Goal: Task Accomplishment & Management: Use online tool/utility

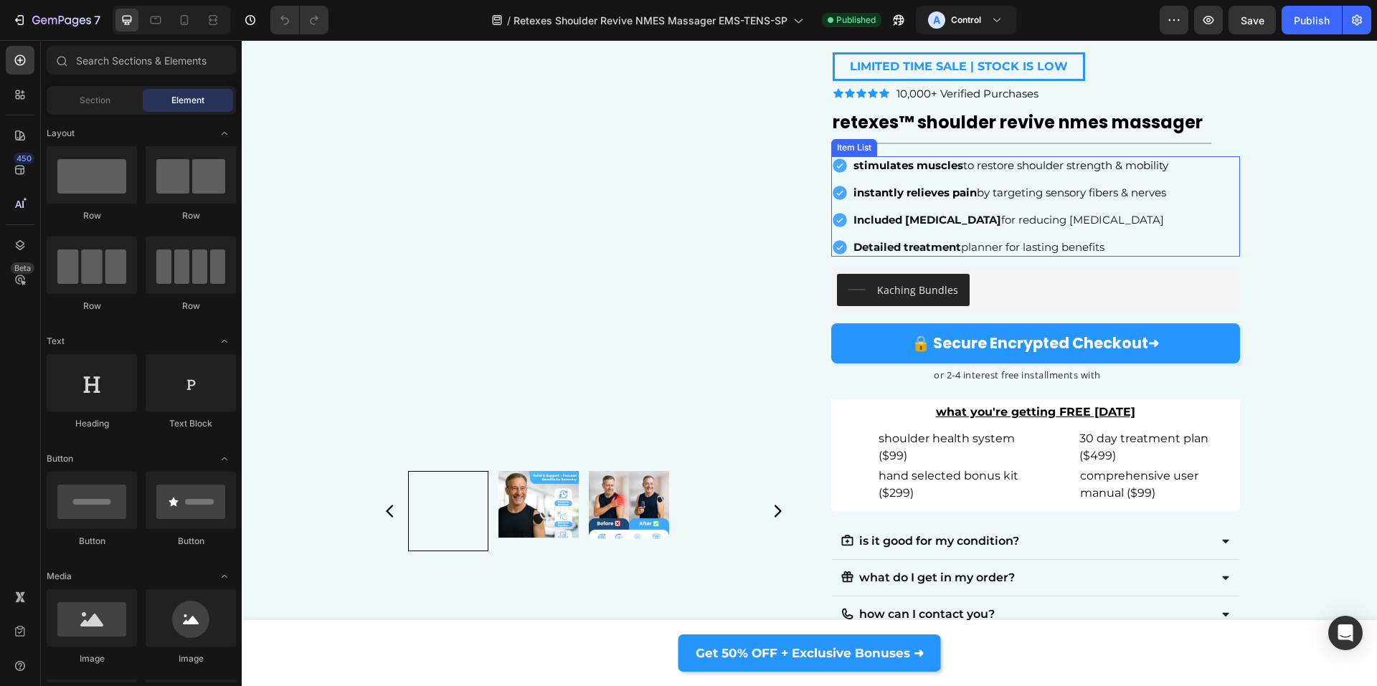
scroll to position [7208, 0]
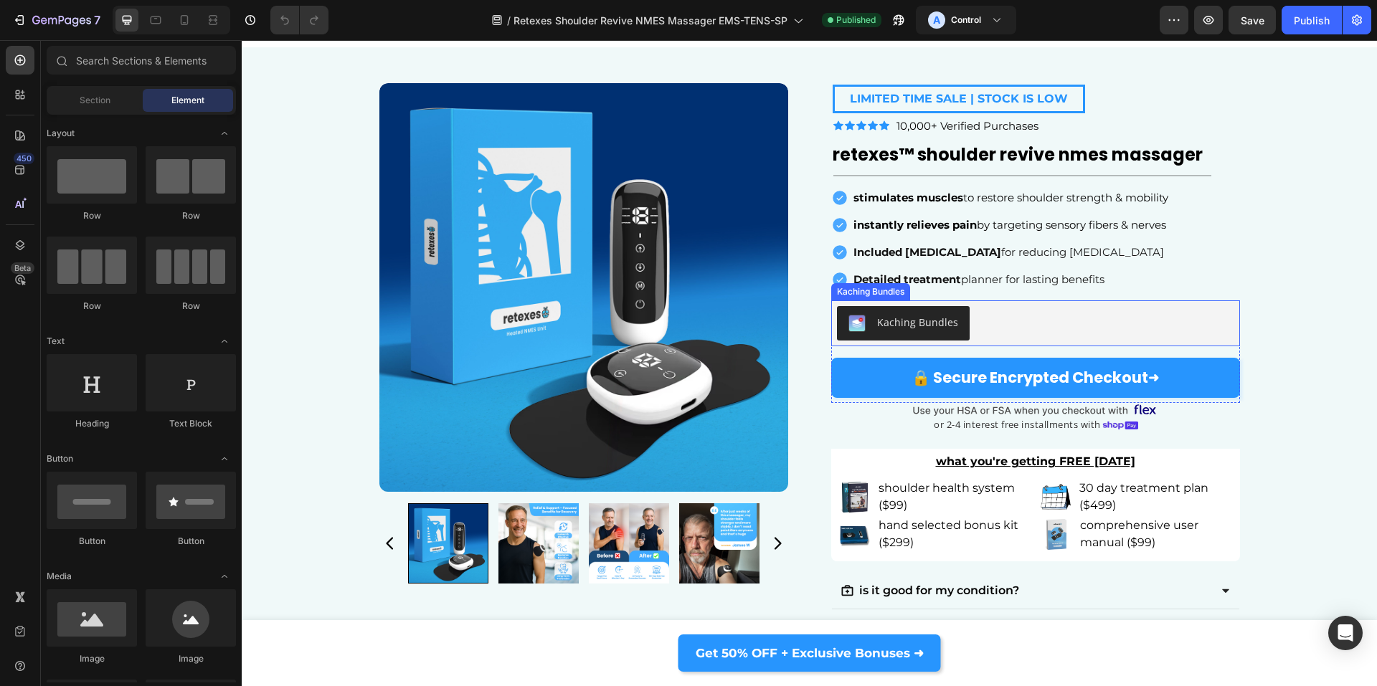
click at [864, 326] on div "Kaching Bundles" at bounding box center [903, 323] width 110 height 17
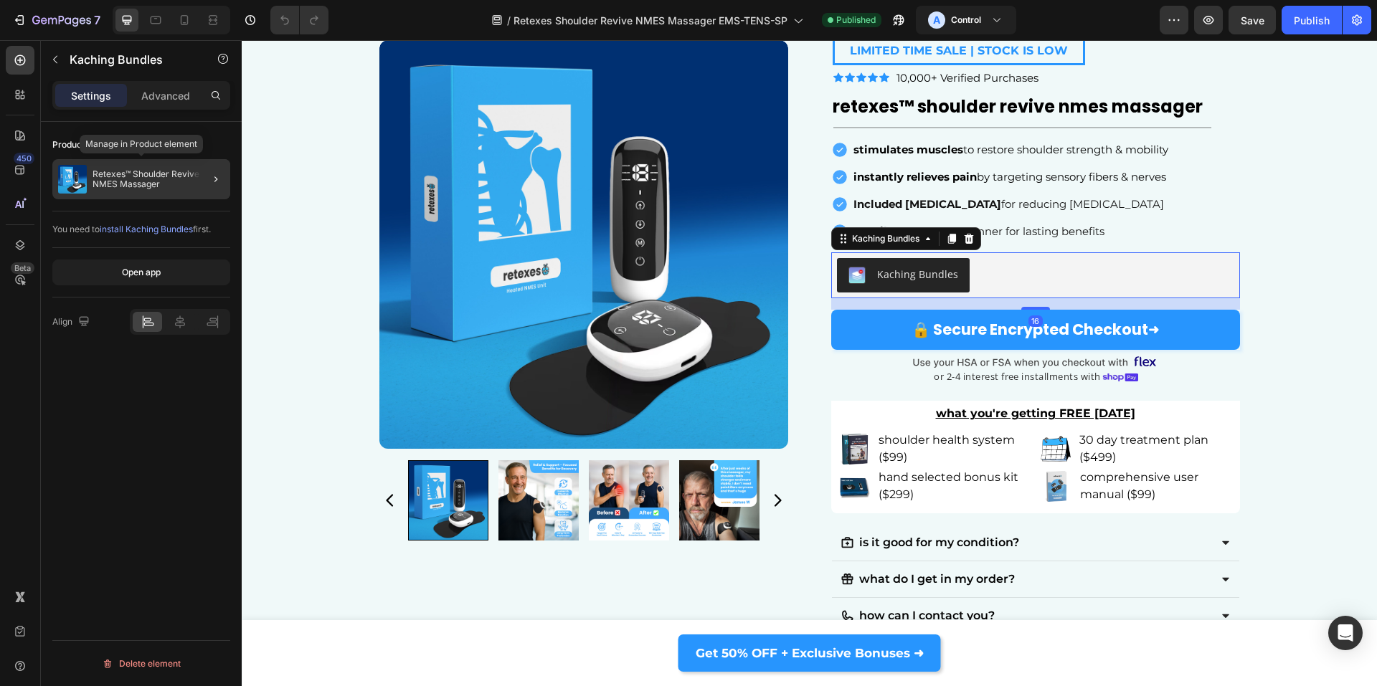
click at [82, 176] on img at bounding box center [72, 179] width 29 height 29
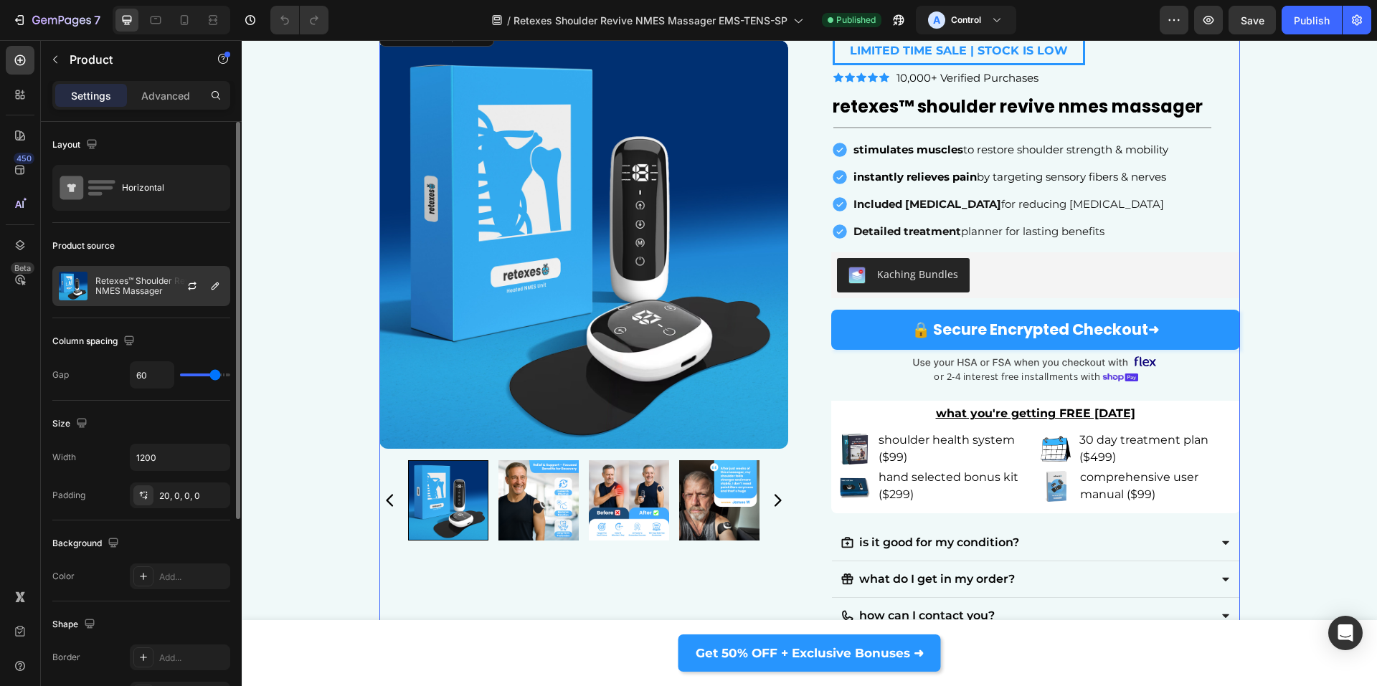
click at [108, 293] on p "Retexes™ Shoulder Revive NMES Massager" at bounding box center [159, 286] width 128 height 20
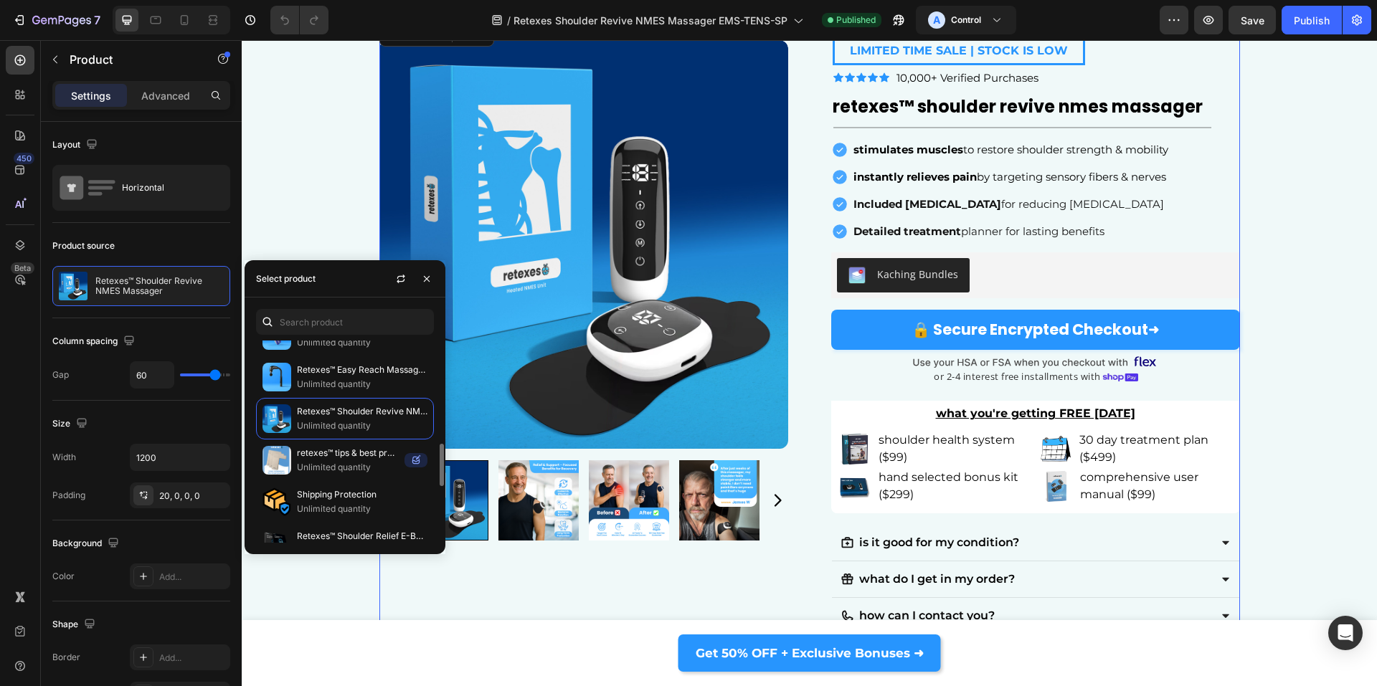
scroll to position [484, 0]
click at [397, 280] on icon "button" at bounding box center [400, 278] width 11 height 11
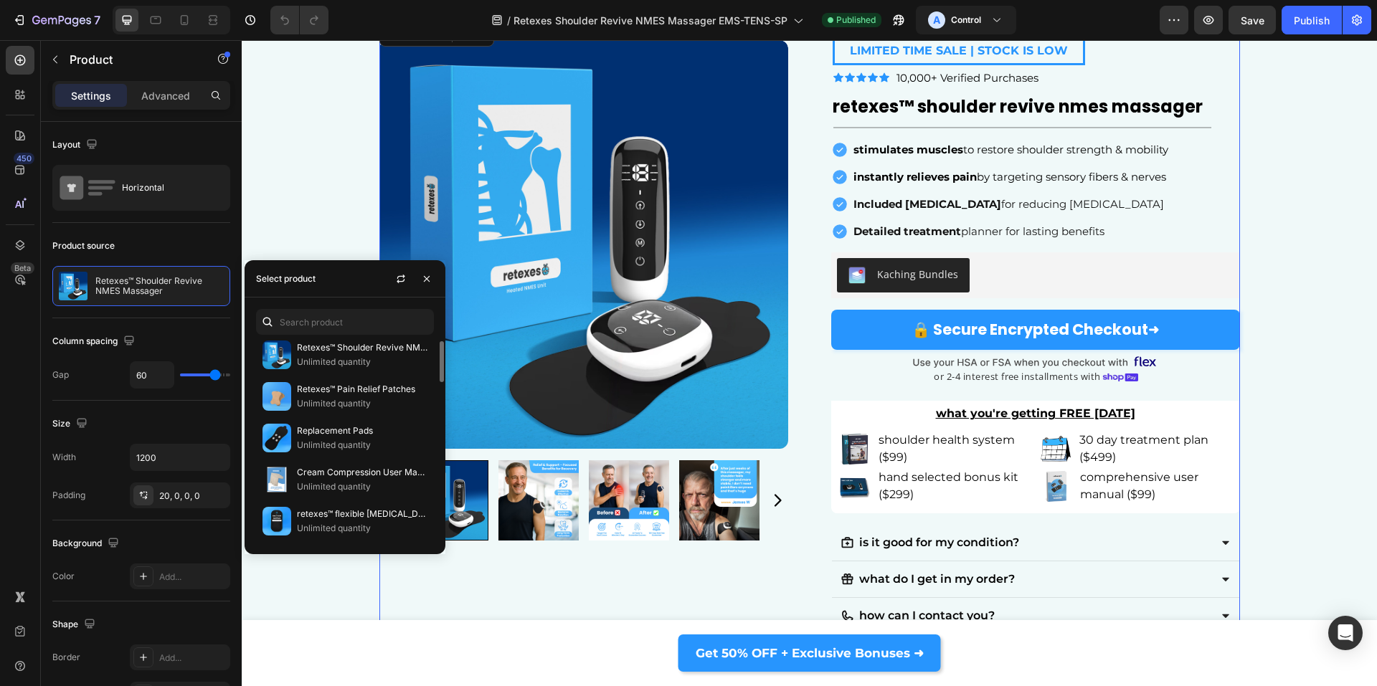
scroll to position [0, 0]
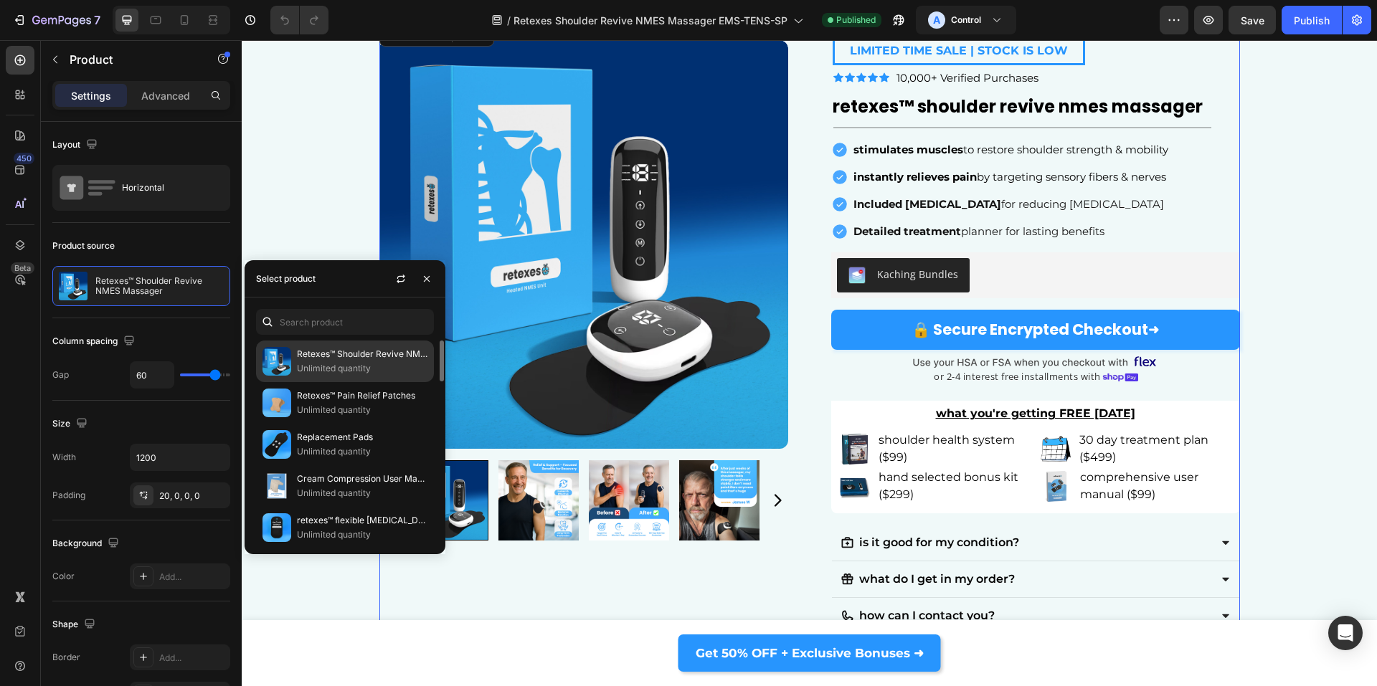
click at [303, 355] on p "Retexes™ Shoulder Revive NMES Massager" at bounding box center [362, 354] width 131 height 14
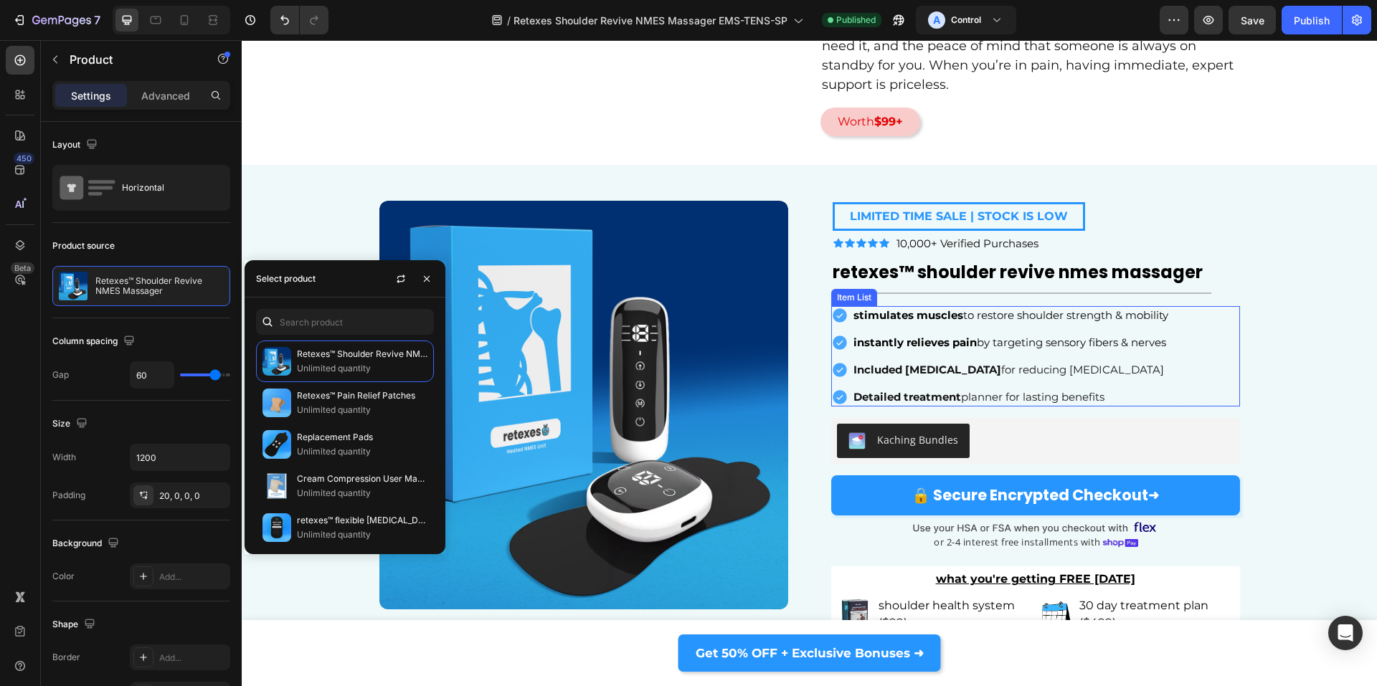
scroll to position [7041, 0]
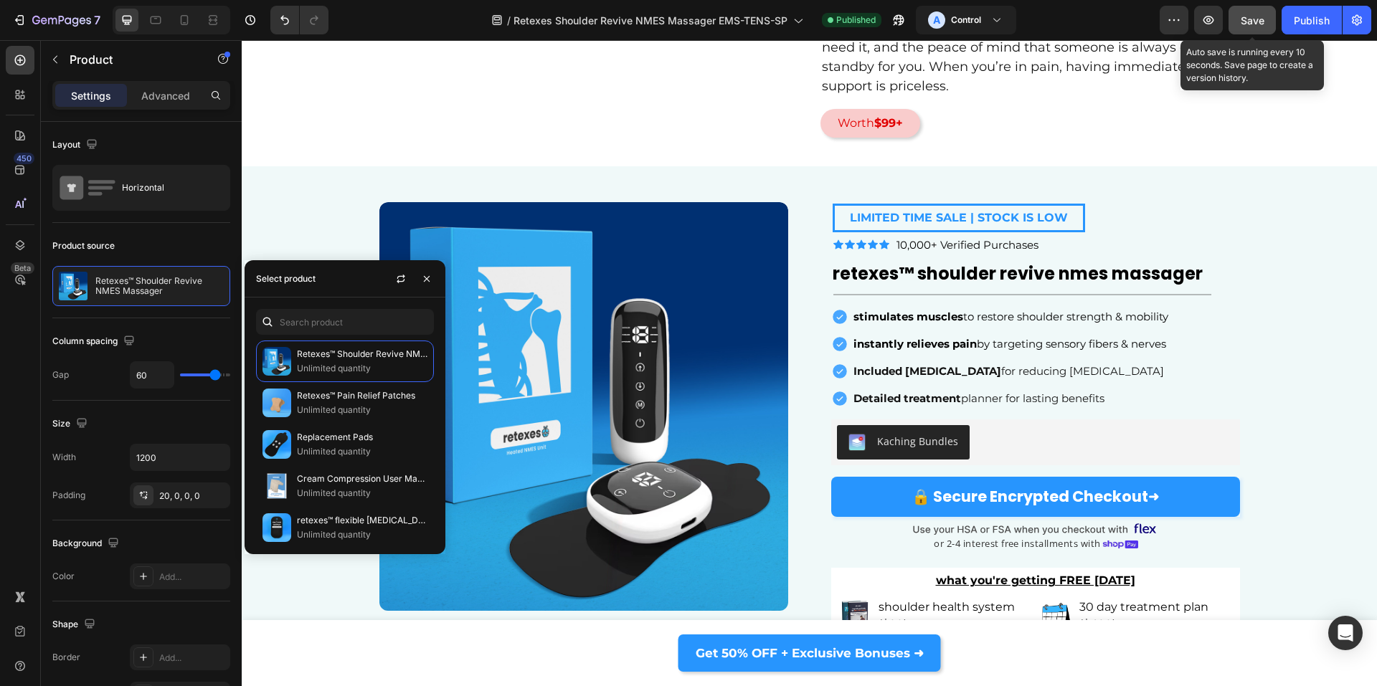
click at [1250, 23] on span "Save" at bounding box center [1253, 20] width 24 height 12
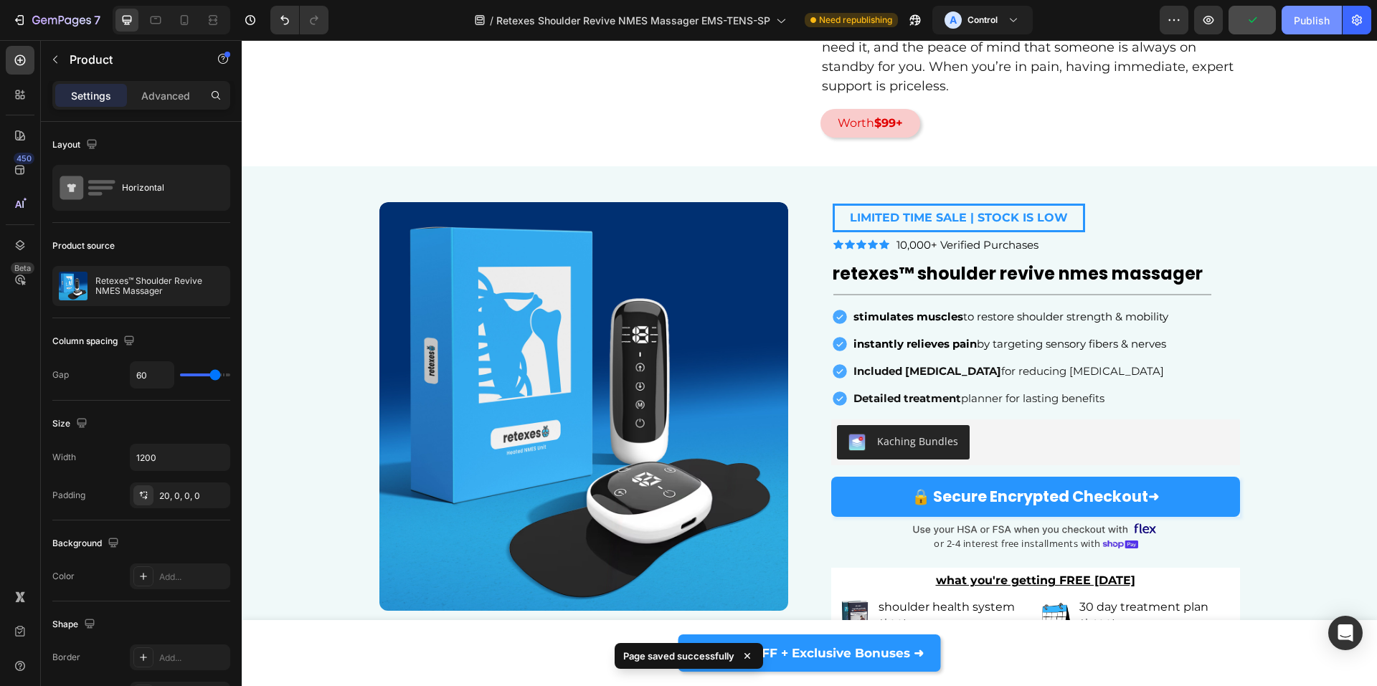
click at [1293, 24] on button "Publish" at bounding box center [1312, 20] width 60 height 29
click at [972, 26] on h3 "Control" at bounding box center [982, 20] width 30 height 14
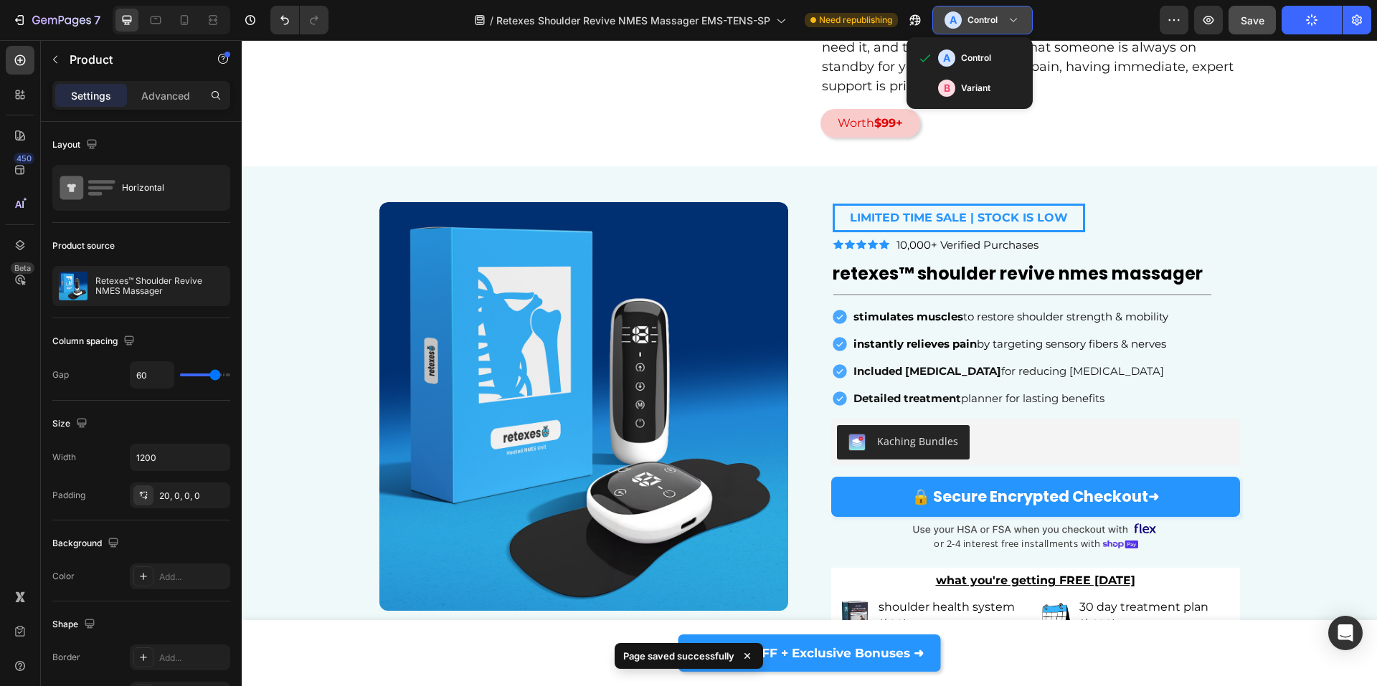
click at [972, 26] on h3 "Control" at bounding box center [982, 20] width 30 height 14
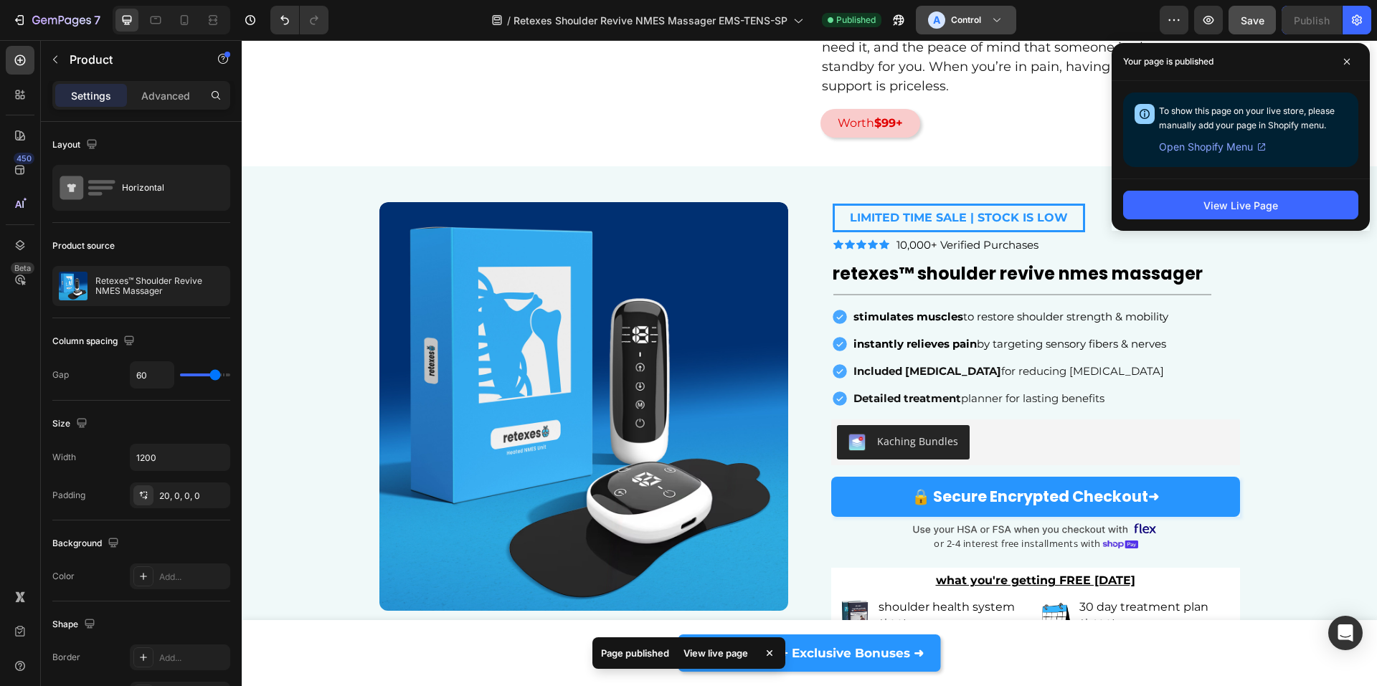
click at [965, 19] on h3 "Control" at bounding box center [966, 20] width 30 height 14
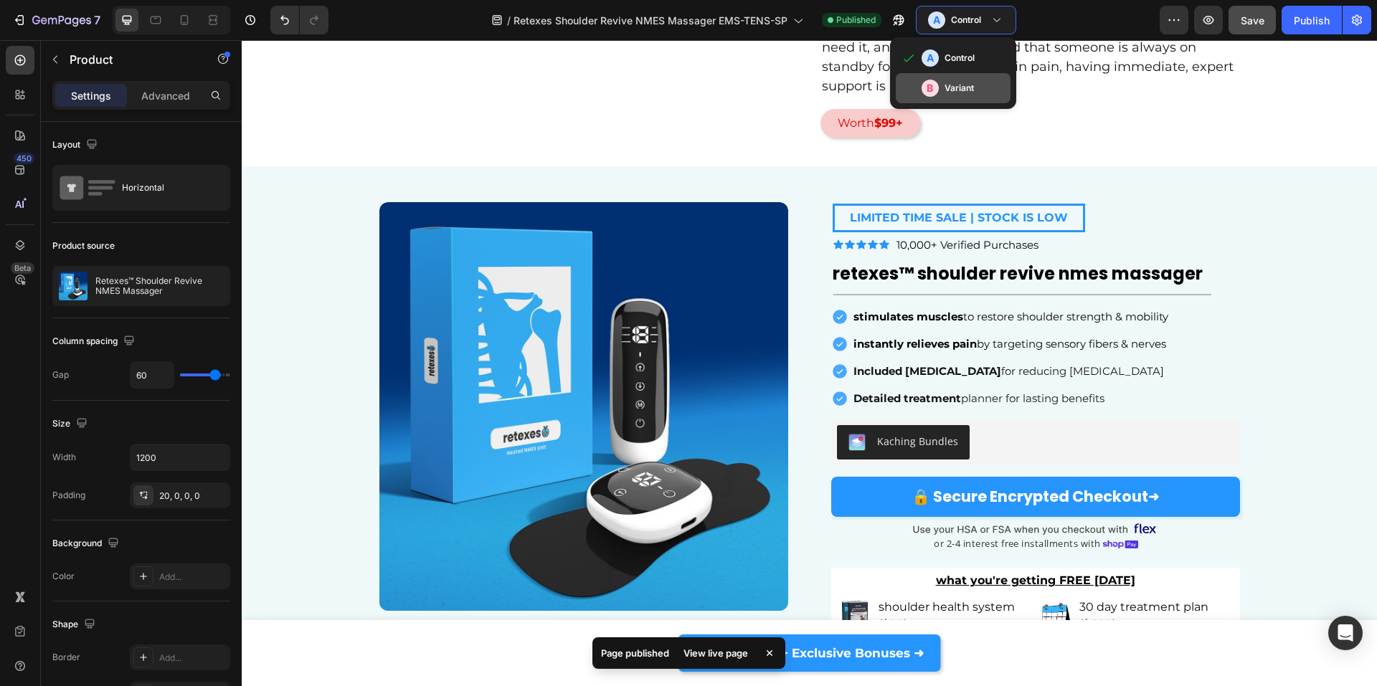
click at [938, 93] on div "B Variant" at bounding box center [963, 88] width 83 height 17
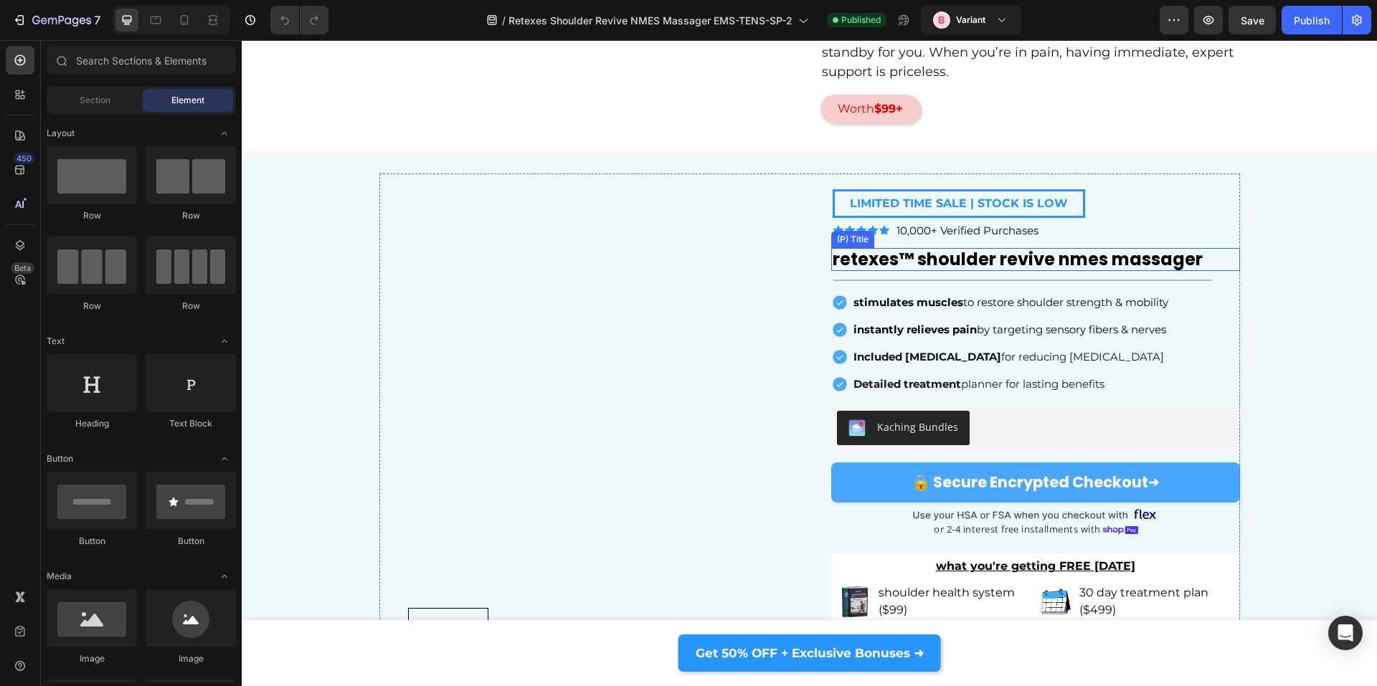
scroll to position [7075, 0]
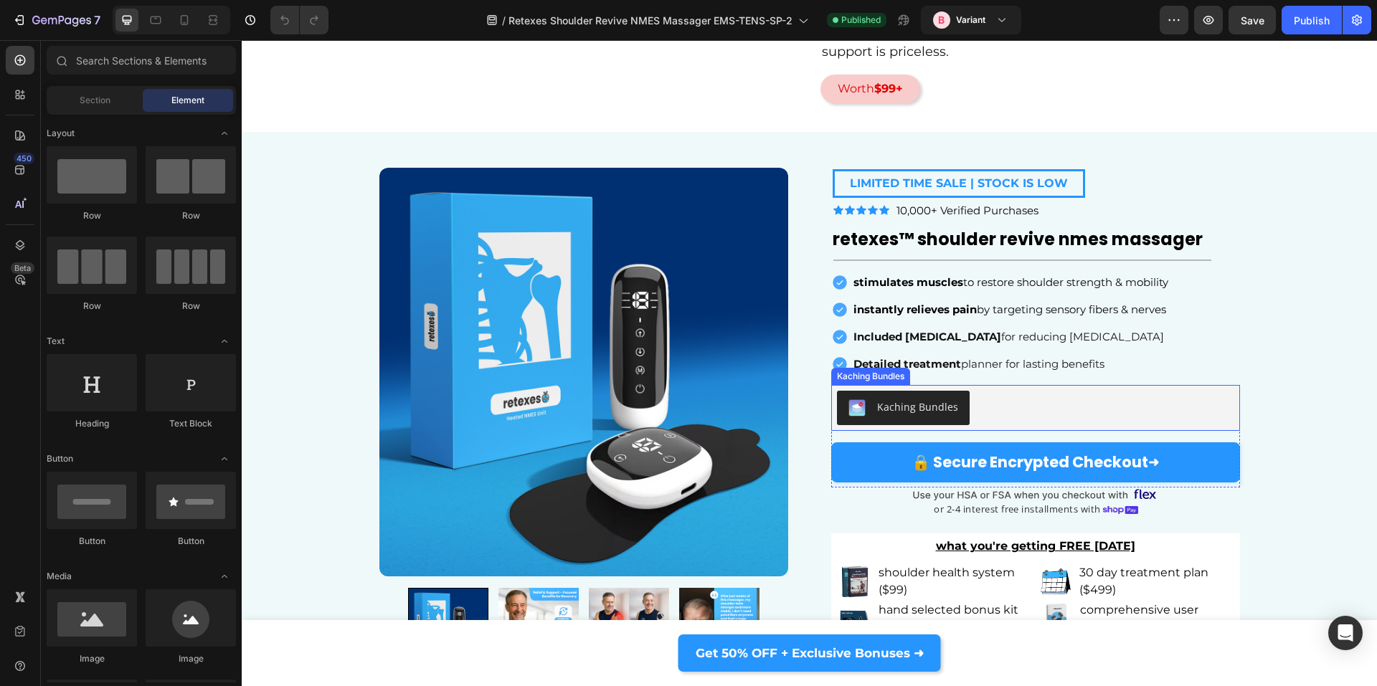
click at [840, 425] on button "Kaching Bundles" at bounding box center [903, 408] width 133 height 34
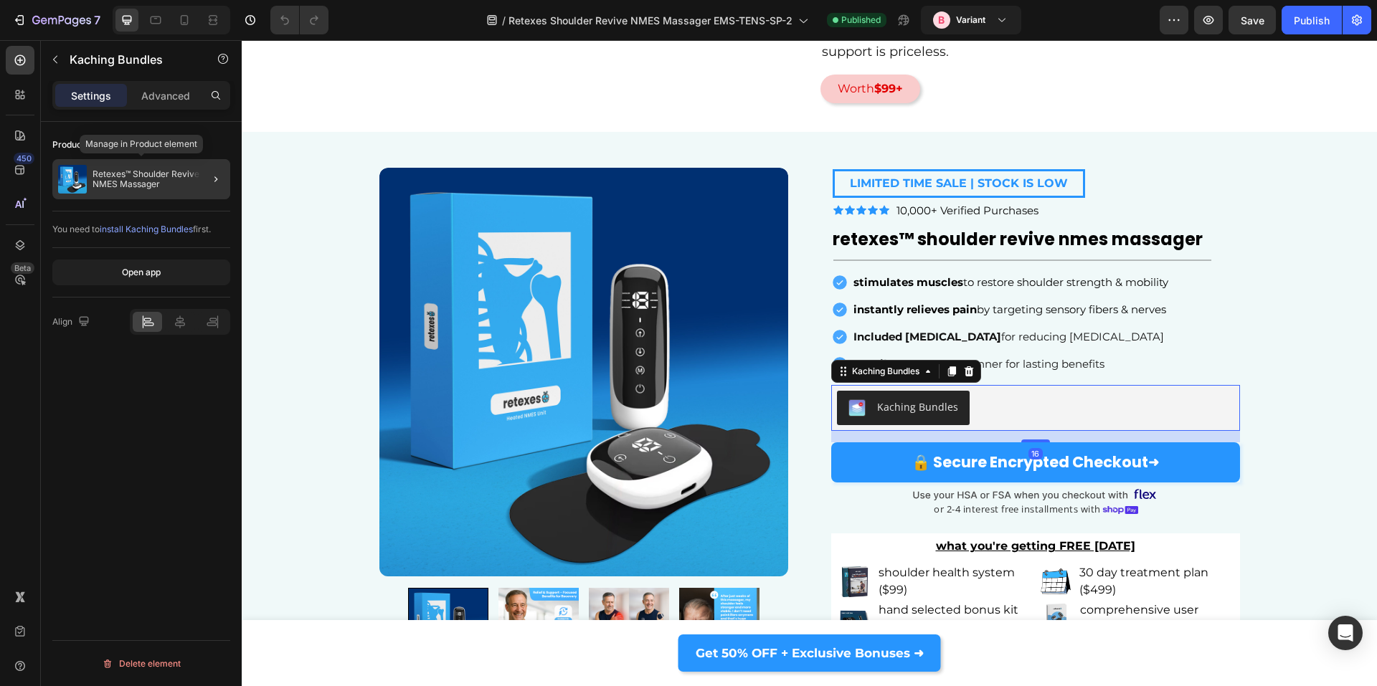
click at [102, 178] on p "Retexes™ Shoulder Revive NMES Massager" at bounding box center [159, 179] width 132 height 20
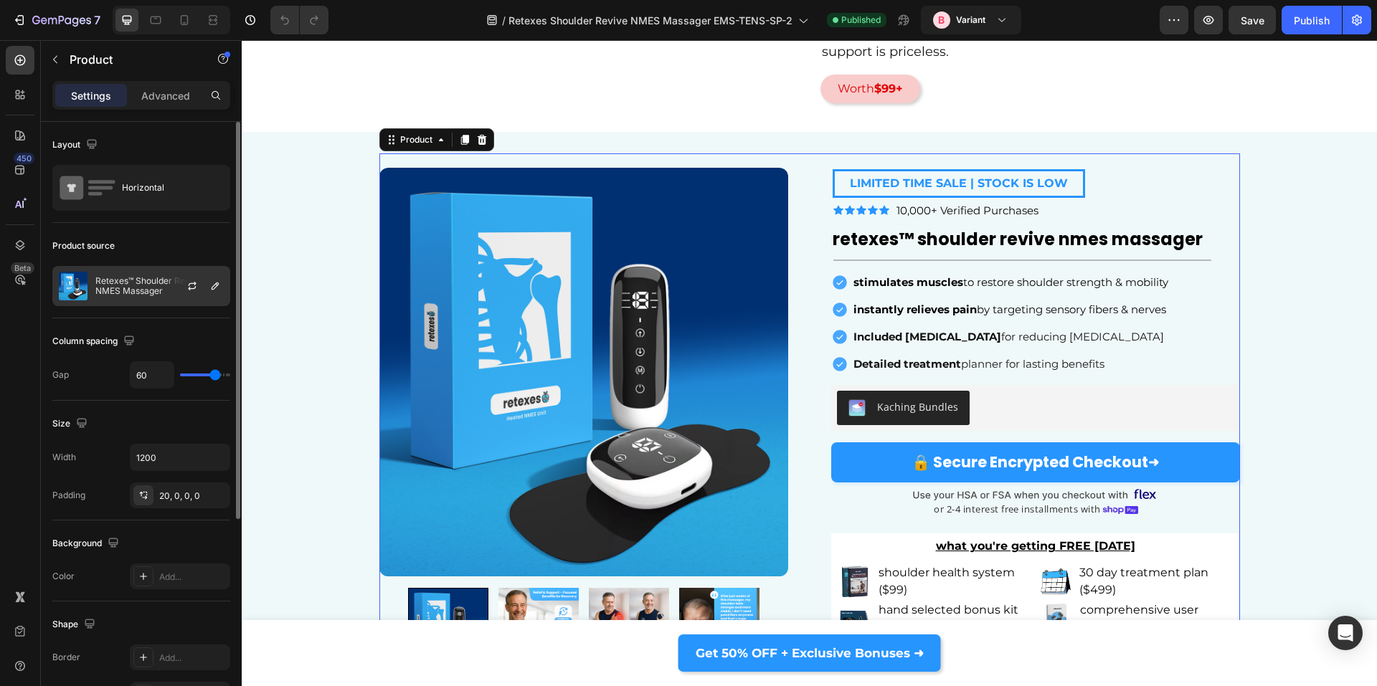
click at [105, 282] on p "Retexes™ Shoulder Revive NMES Massager" at bounding box center [159, 286] width 128 height 20
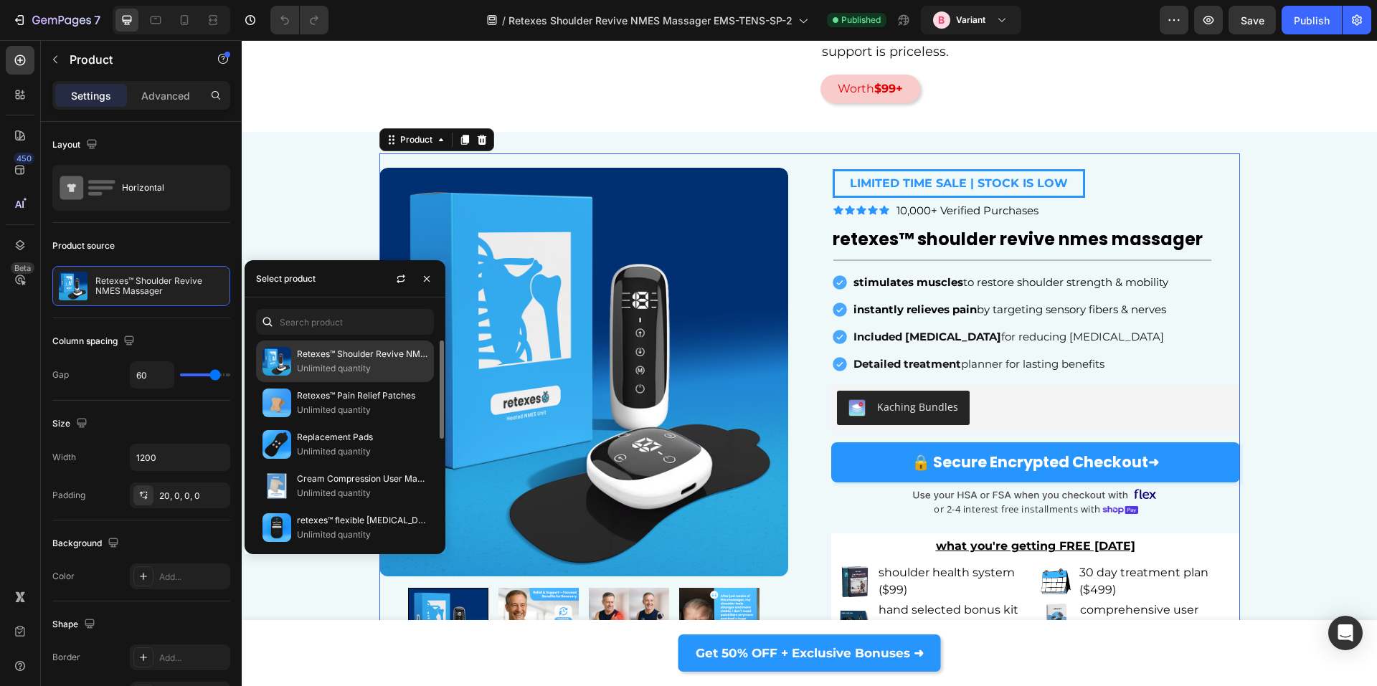
click at [328, 364] on p "Unlimited quantity" at bounding box center [362, 368] width 131 height 14
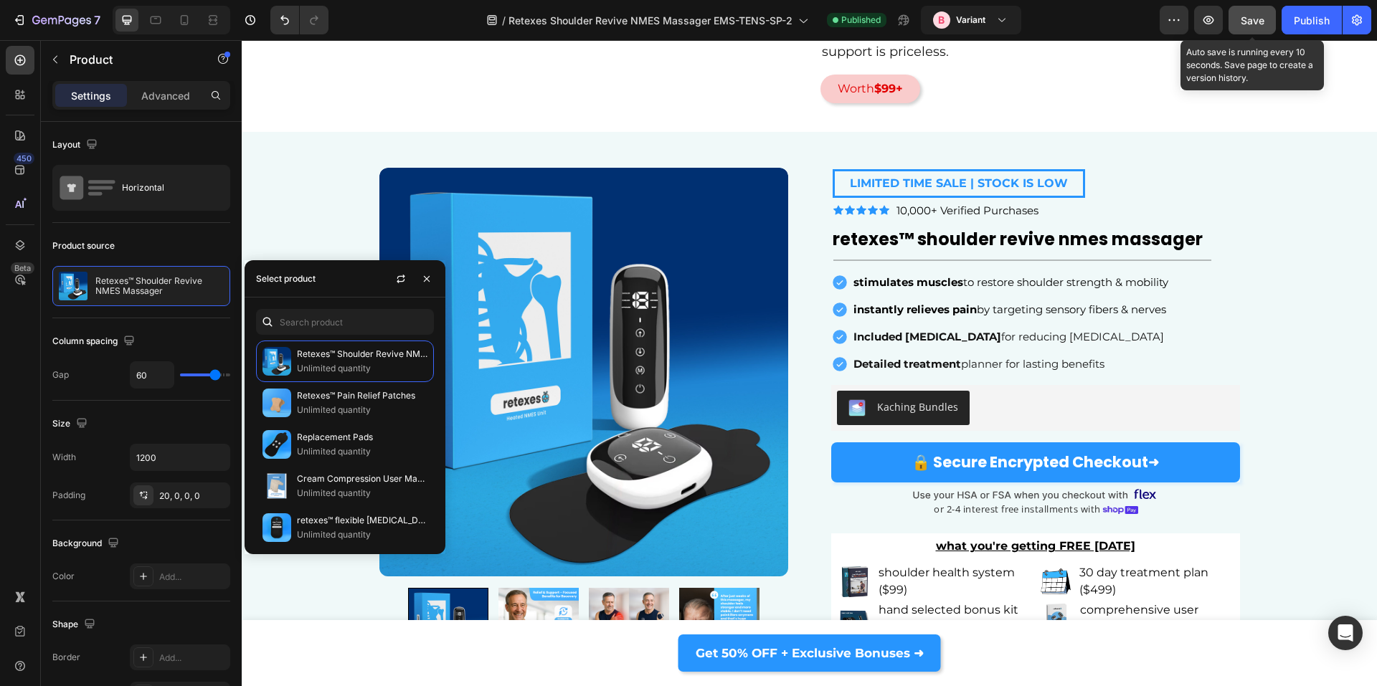
click at [1242, 19] on span "Save" at bounding box center [1253, 20] width 24 height 12
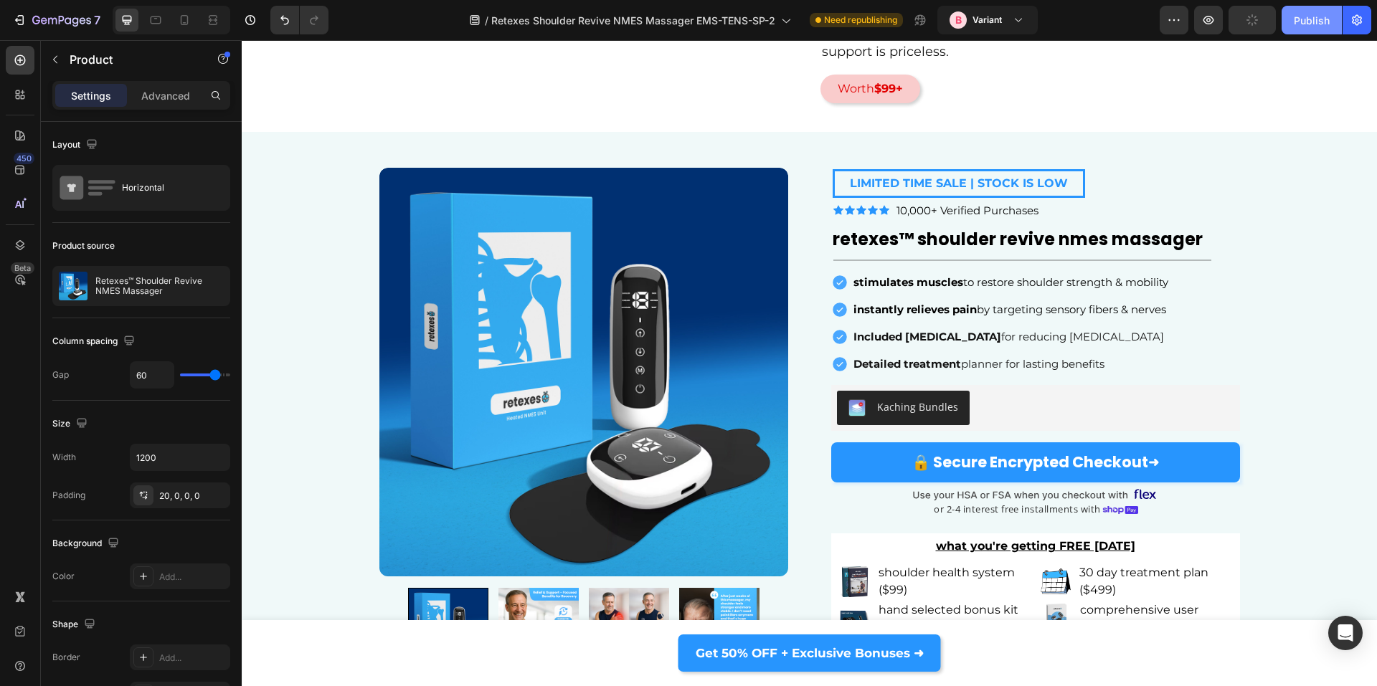
click at [1297, 24] on div "Publish" at bounding box center [1312, 20] width 36 height 15
click at [1223, 206] on div "Product Images LIMITED TIME SALE | STOCK IS LOW Button Row Icon Icon Icon Icon …" at bounding box center [809, 502] width 861 height 698
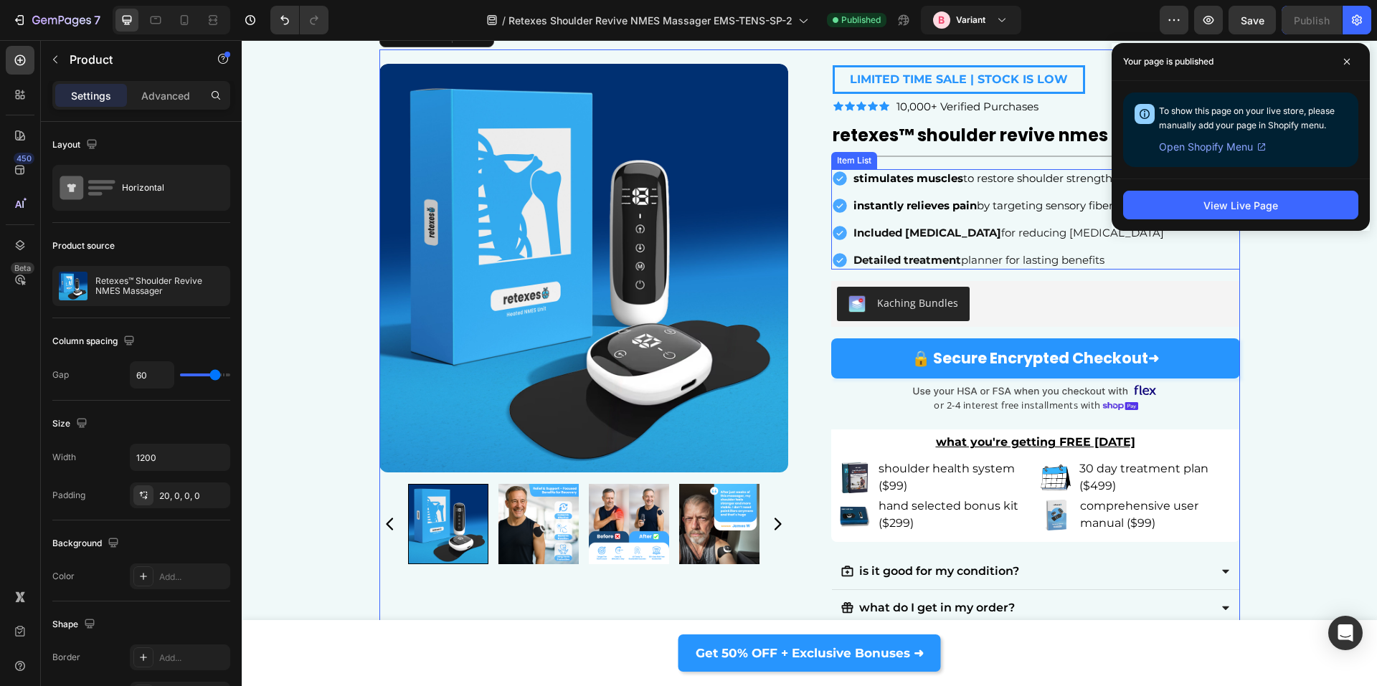
scroll to position [7228, 0]
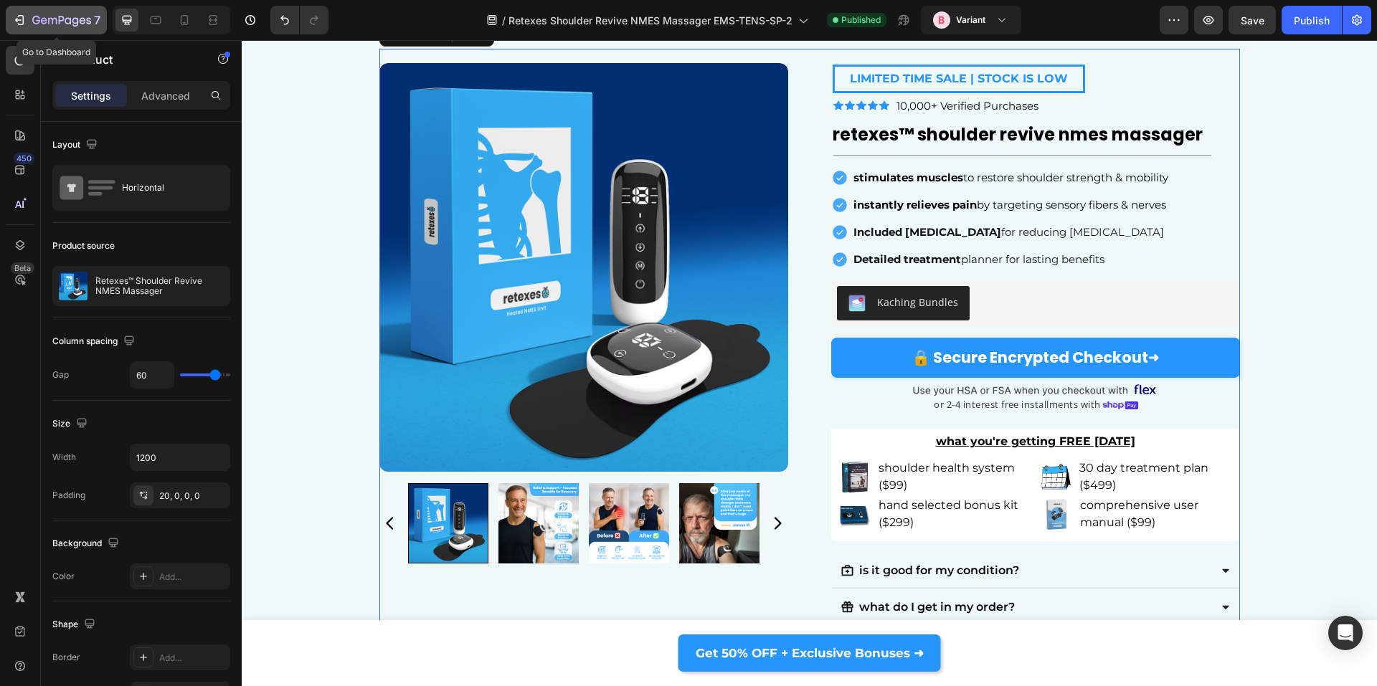
click at [34, 21] on icon "button" at bounding box center [61, 21] width 59 height 12
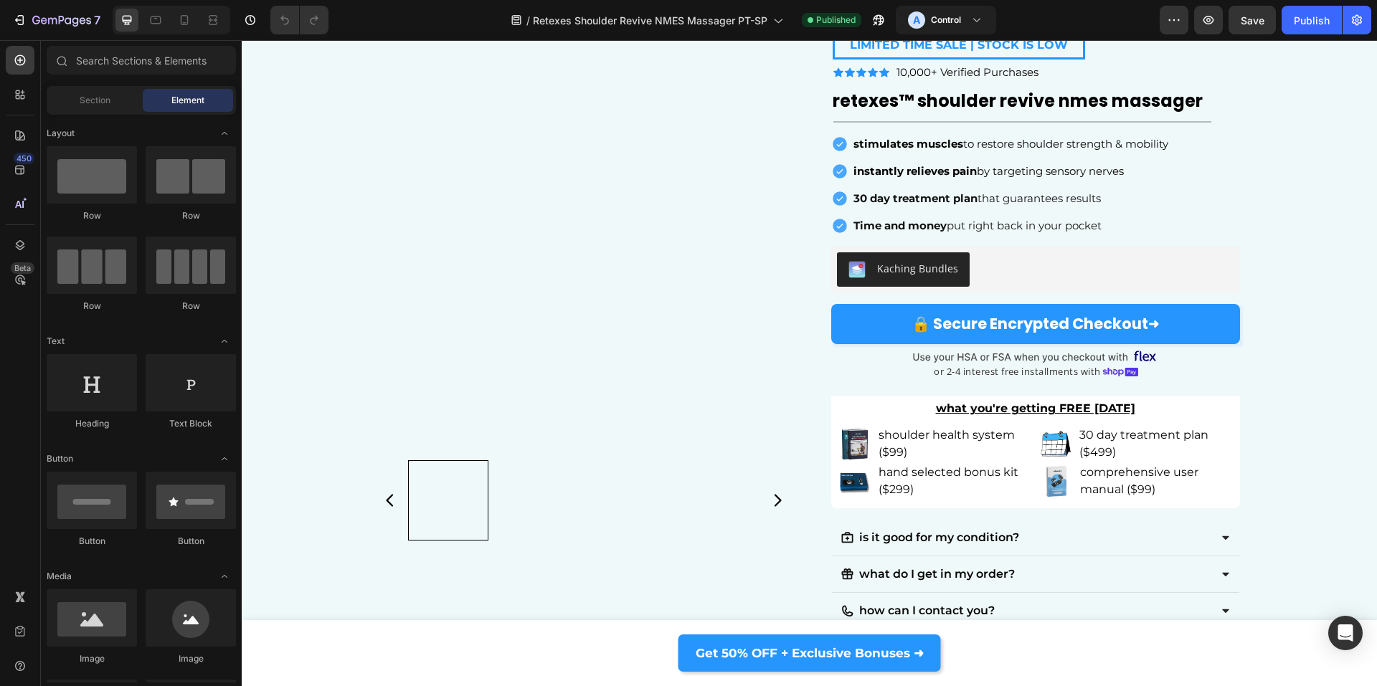
scroll to position [7277, 0]
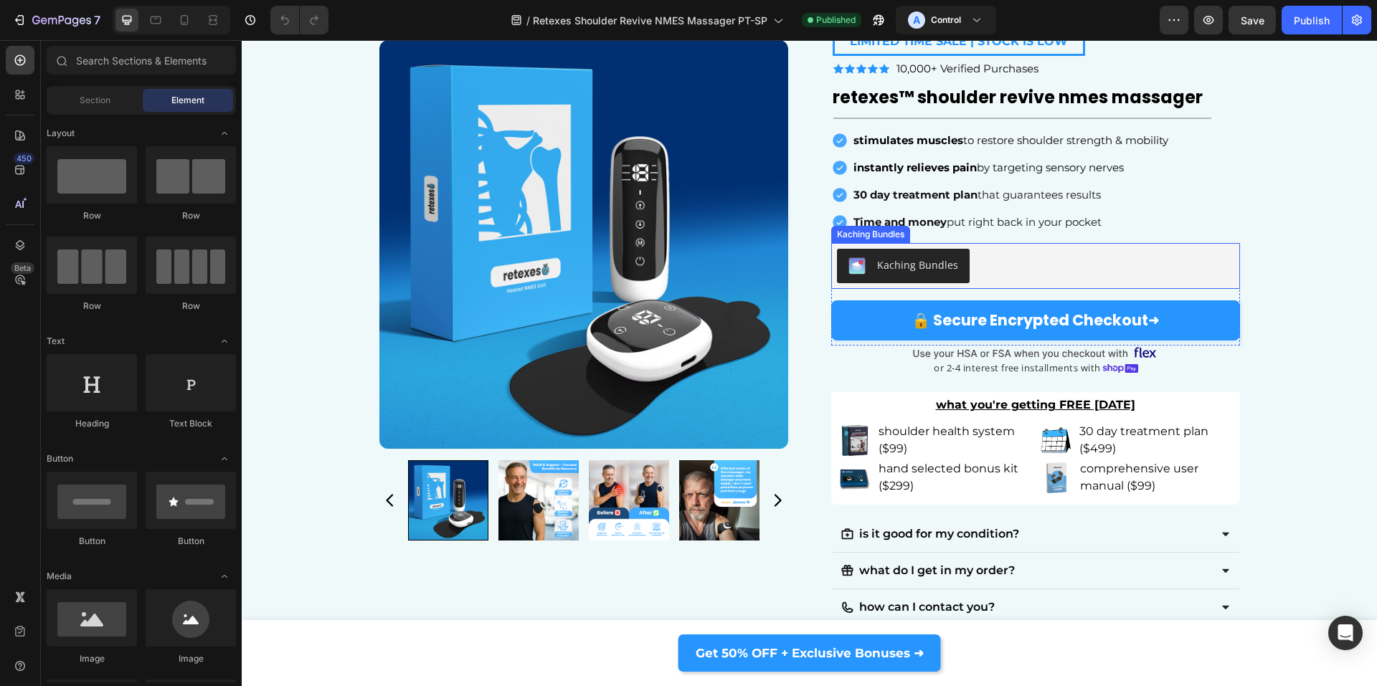
click at [876, 255] on button "Kaching Bundles" at bounding box center [903, 266] width 133 height 34
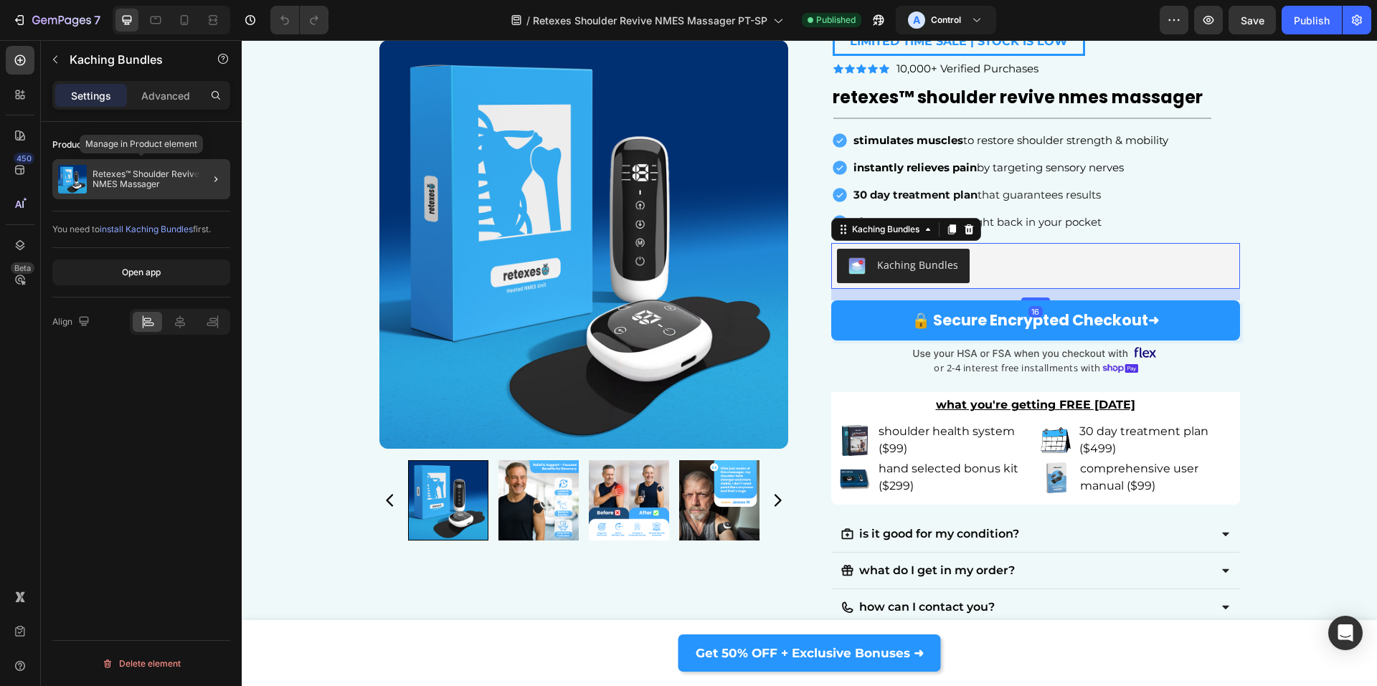
click at [108, 179] on p "Retexes™ Shoulder Revive NMES Massager" at bounding box center [159, 179] width 132 height 20
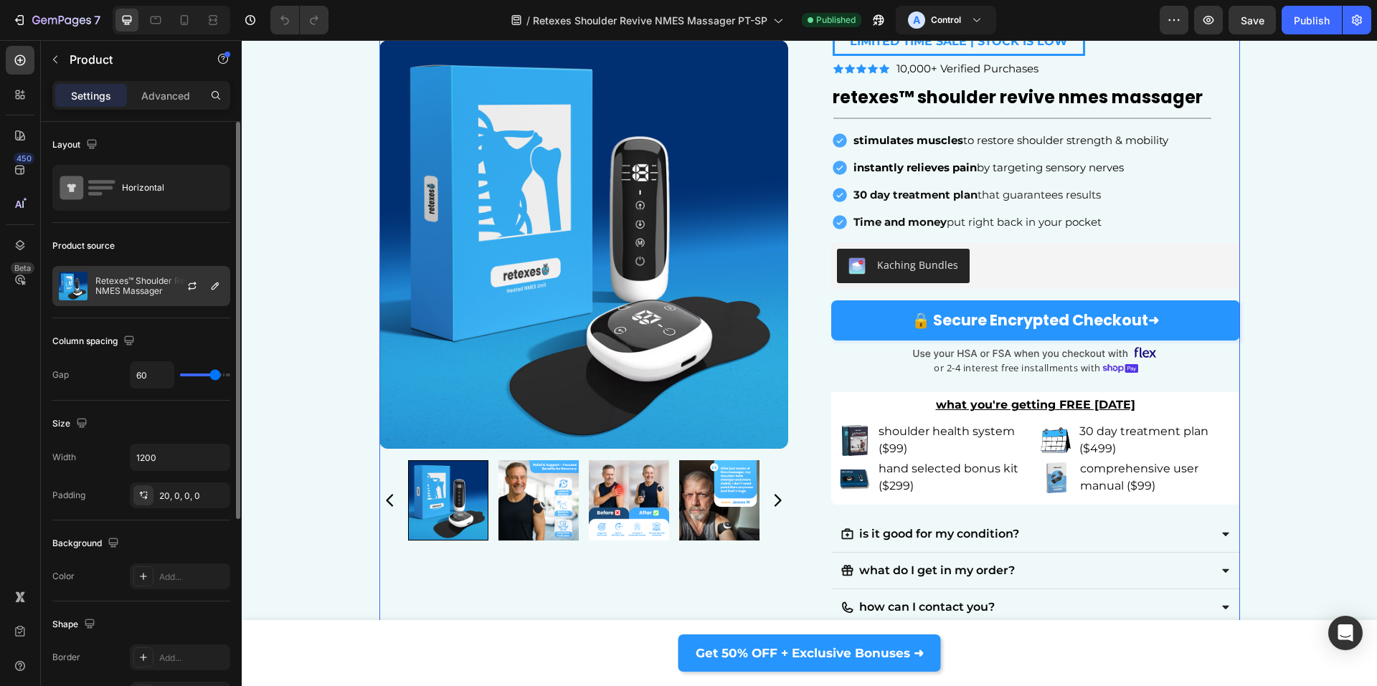
click at [118, 280] on p "Retexes™ Shoulder Revive NMES Massager" at bounding box center [159, 286] width 128 height 20
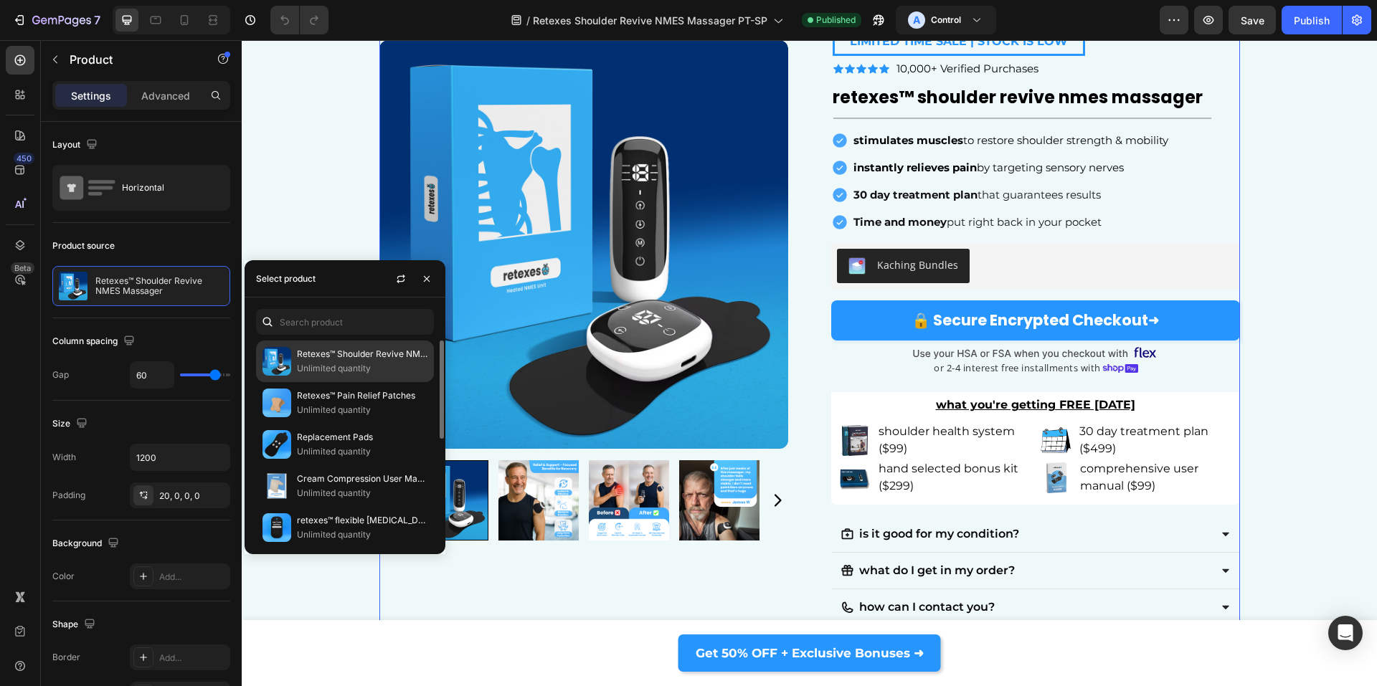
drag, startPoint x: 318, startPoint y: 363, endPoint x: 288, endPoint y: 305, distance: 65.8
click at [318, 363] on p "Unlimited quantity" at bounding box center [362, 368] width 131 height 14
click at [1256, 222] on div "Product Images LIMITED TIME SALE | STOCK IS LOW Button Row Icon Icon Icon Icon …" at bounding box center [809, 353] width 1114 height 685
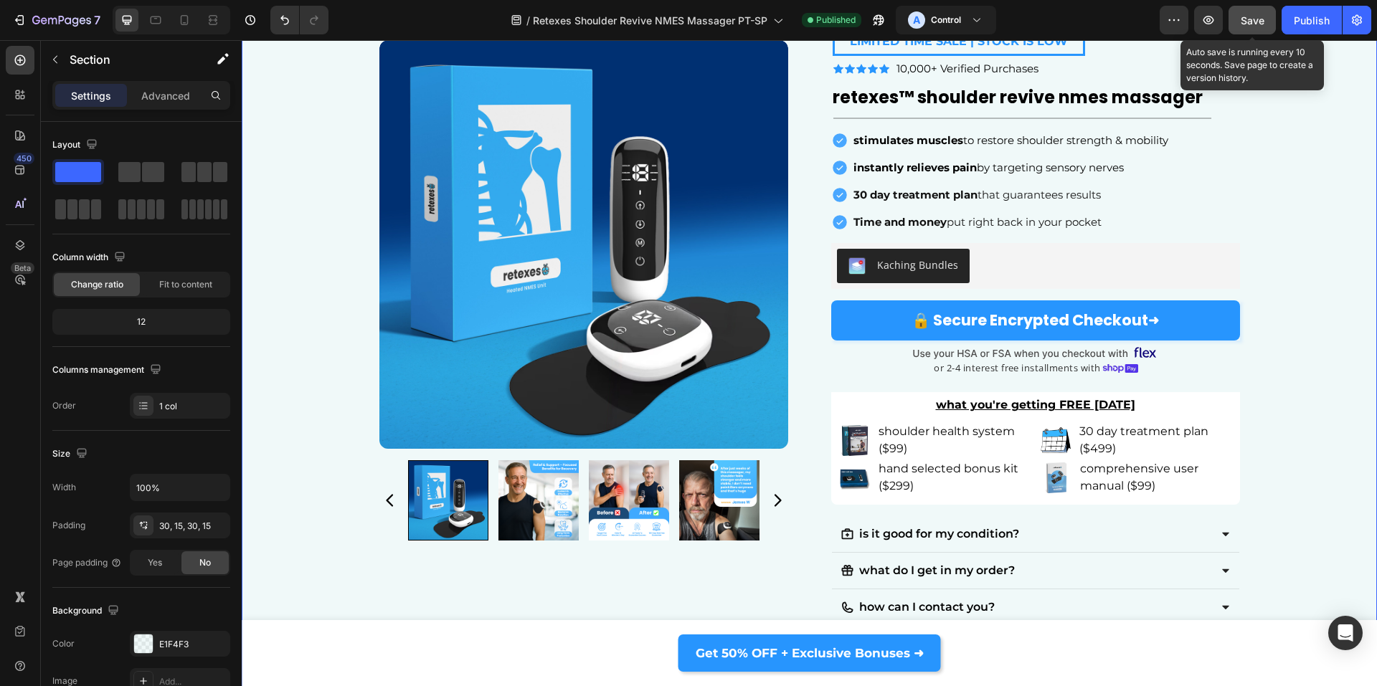
click at [1251, 21] on span "Save" at bounding box center [1253, 20] width 24 height 12
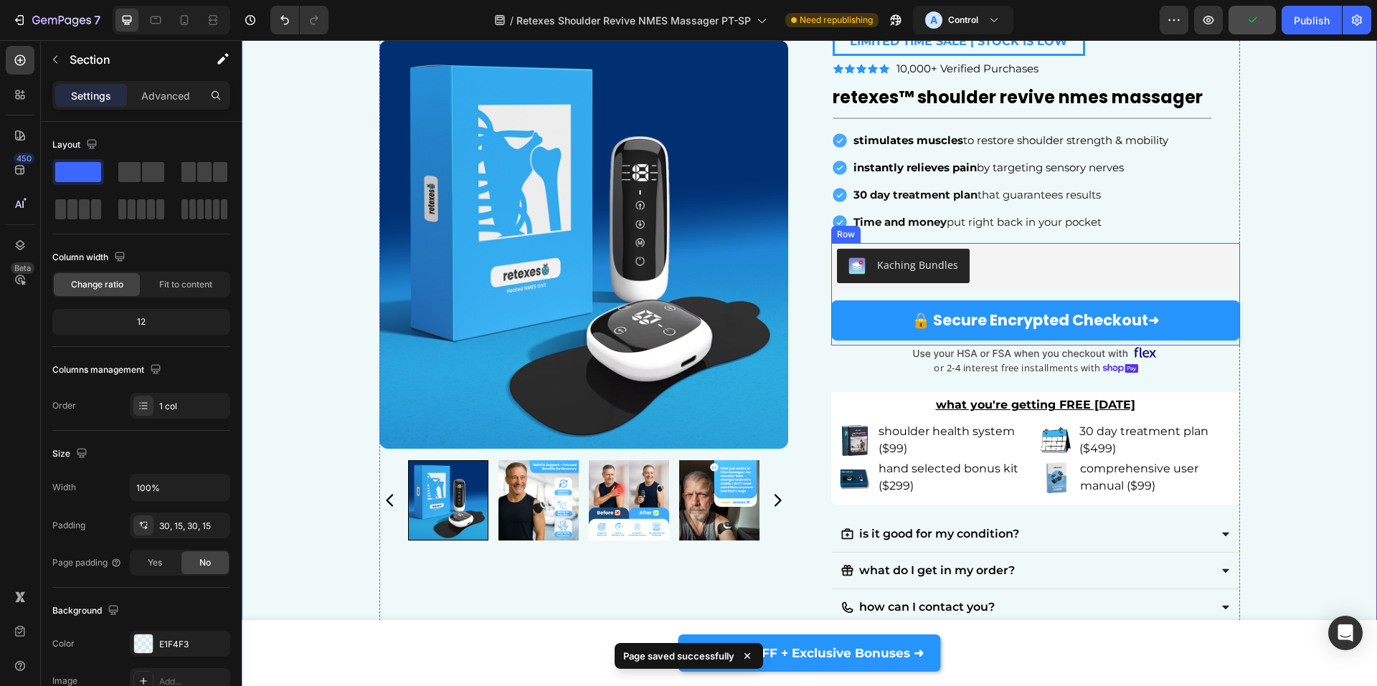
click at [866, 263] on div "Kaching Bundles" at bounding box center [903, 265] width 110 height 17
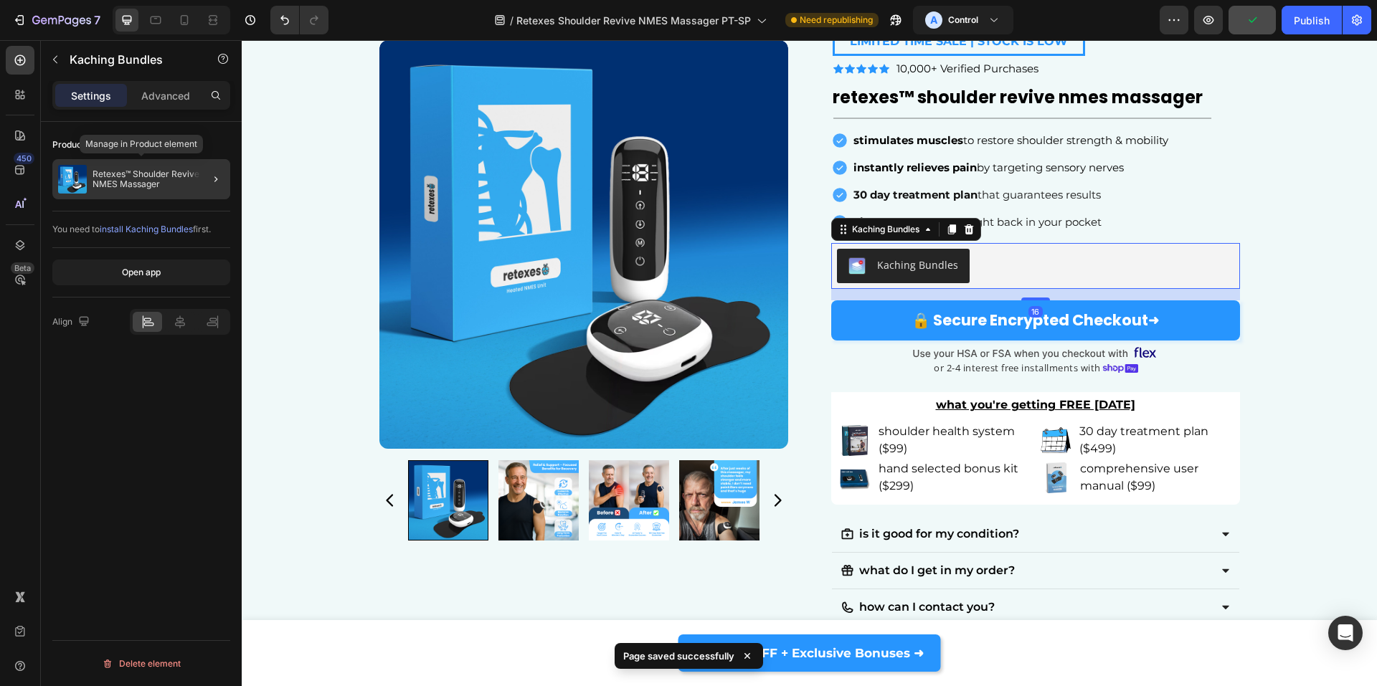
click at [83, 181] on img at bounding box center [72, 179] width 29 height 29
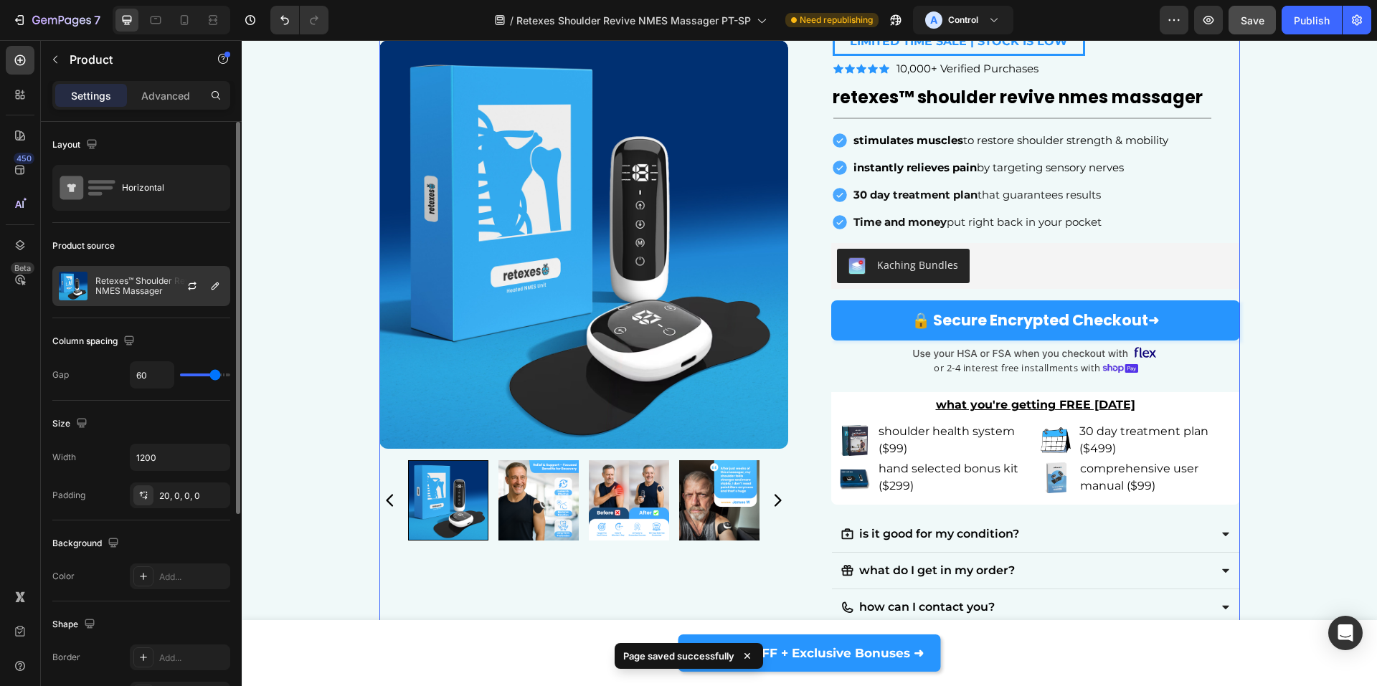
click at [124, 283] on p "Retexes™ Shoulder Revive NMES Massager" at bounding box center [159, 286] width 128 height 20
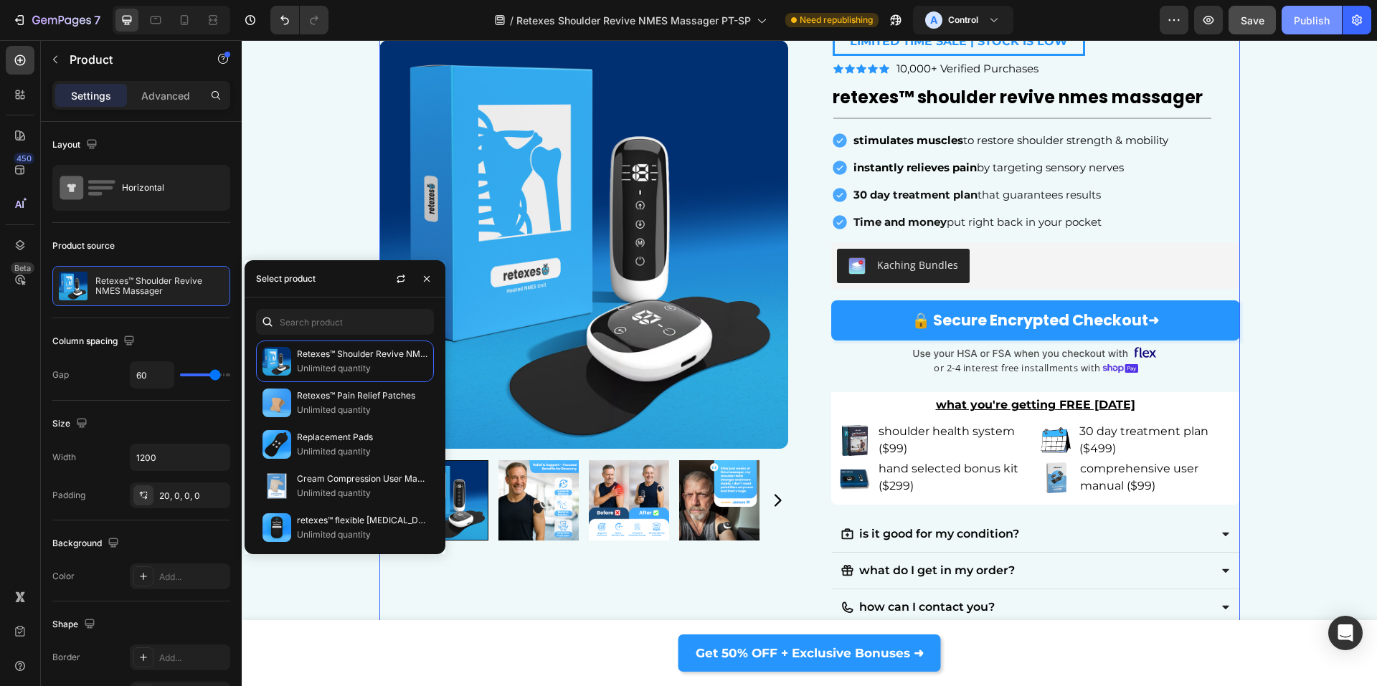
click at [1301, 24] on div "Publish" at bounding box center [1312, 20] width 36 height 15
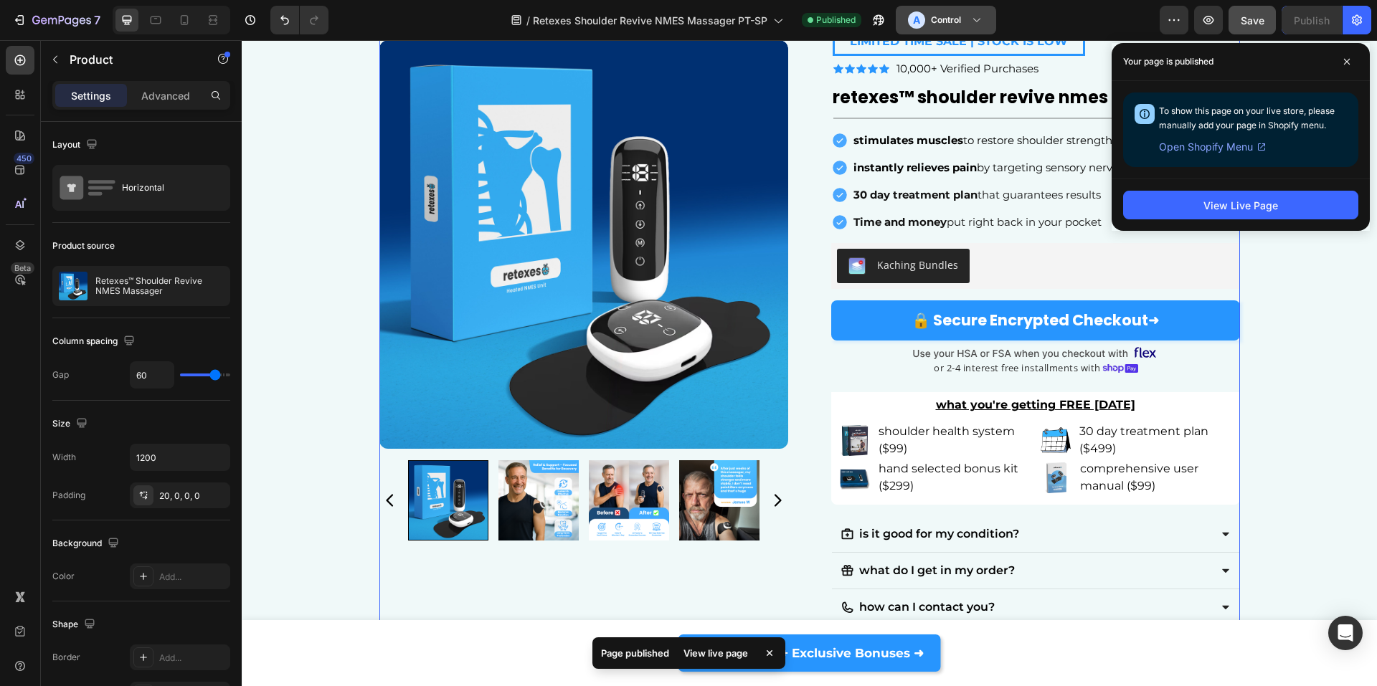
click at [960, 25] on h3 "Control" at bounding box center [946, 20] width 30 height 14
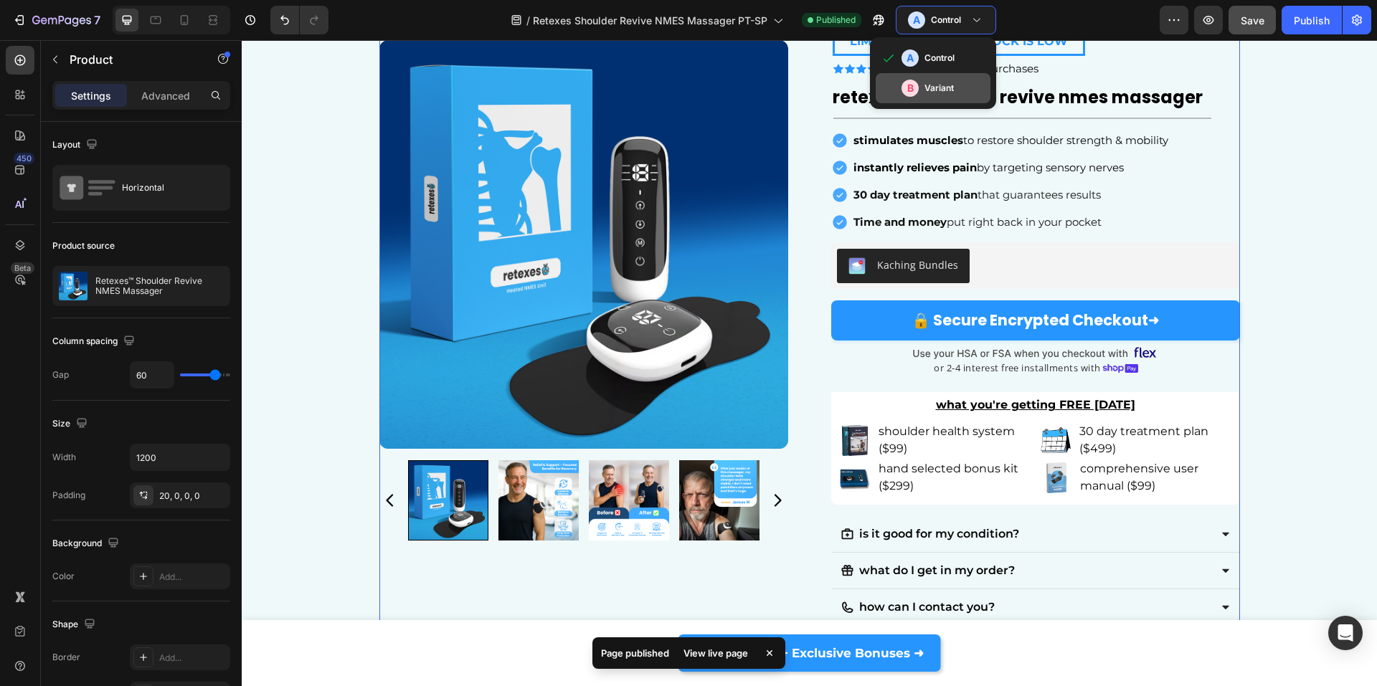
click at [943, 80] on div "B Variant" at bounding box center [942, 88] width 83 height 17
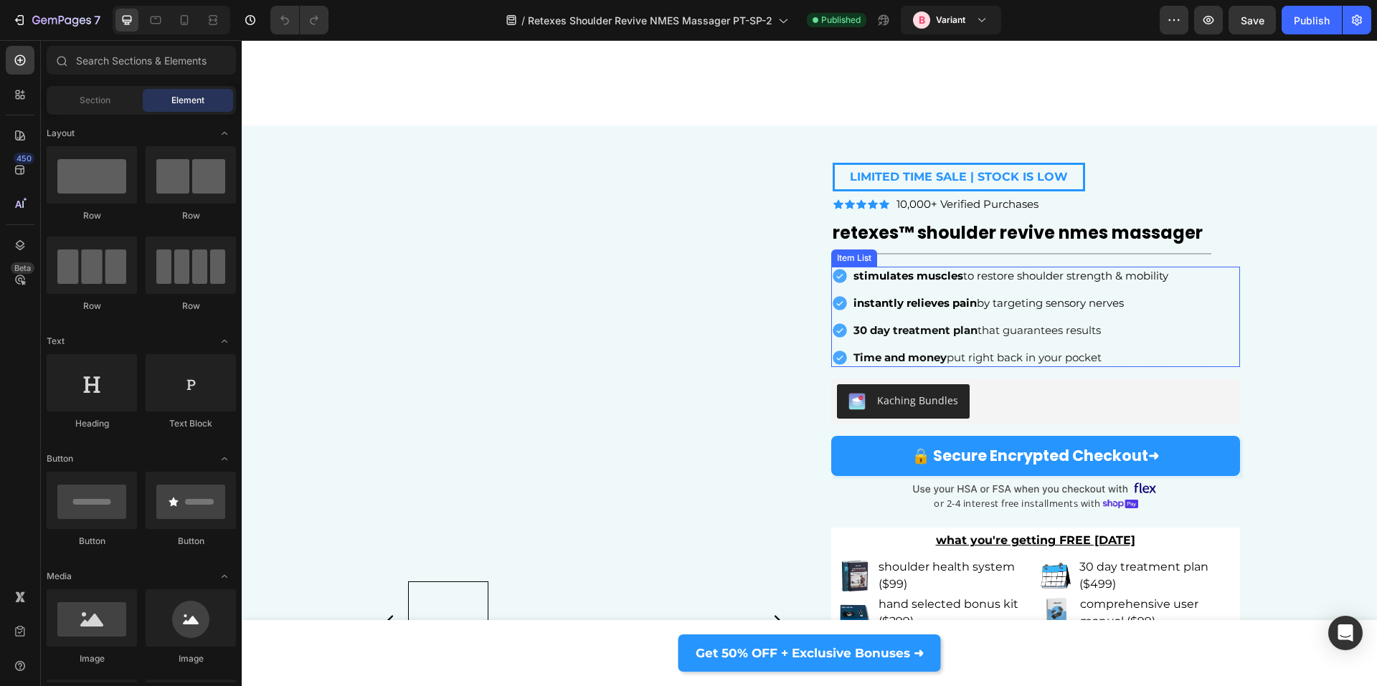
scroll to position [7295, 0]
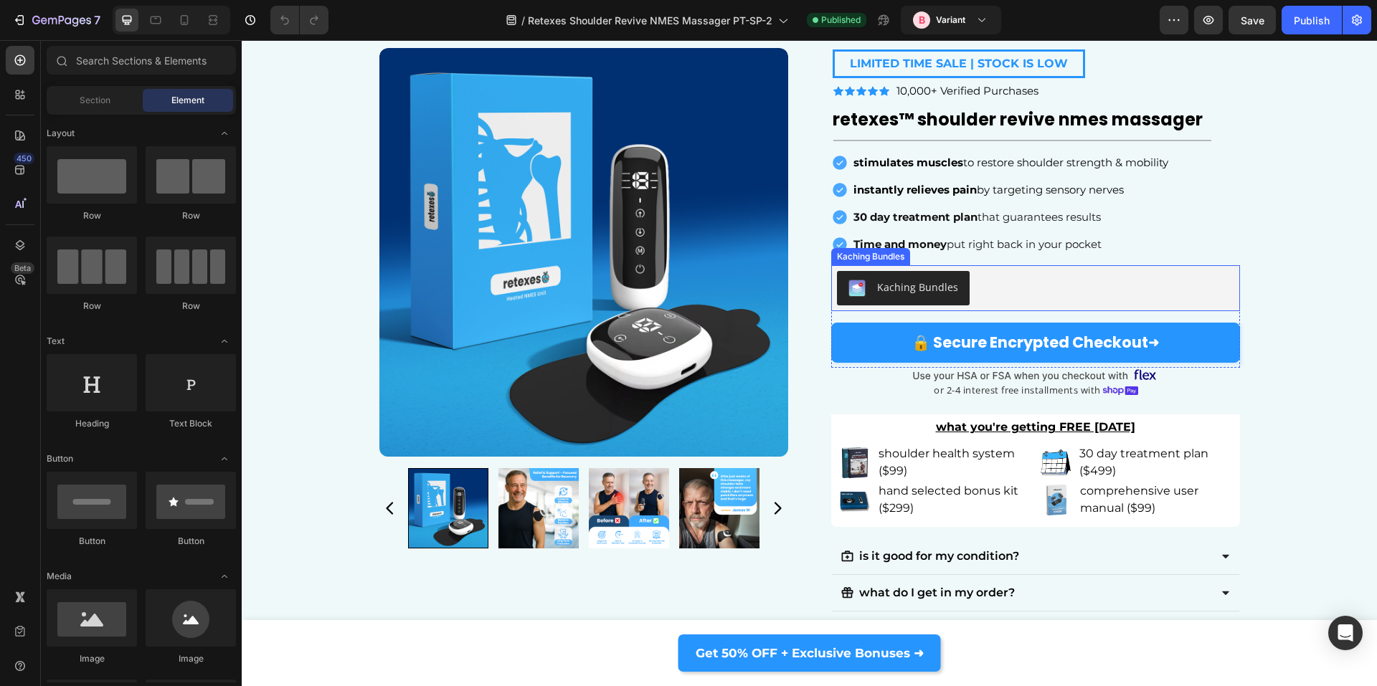
click at [884, 280] on div "Kaching Bundles" at bounding box center [917, 287] width 81 height 15
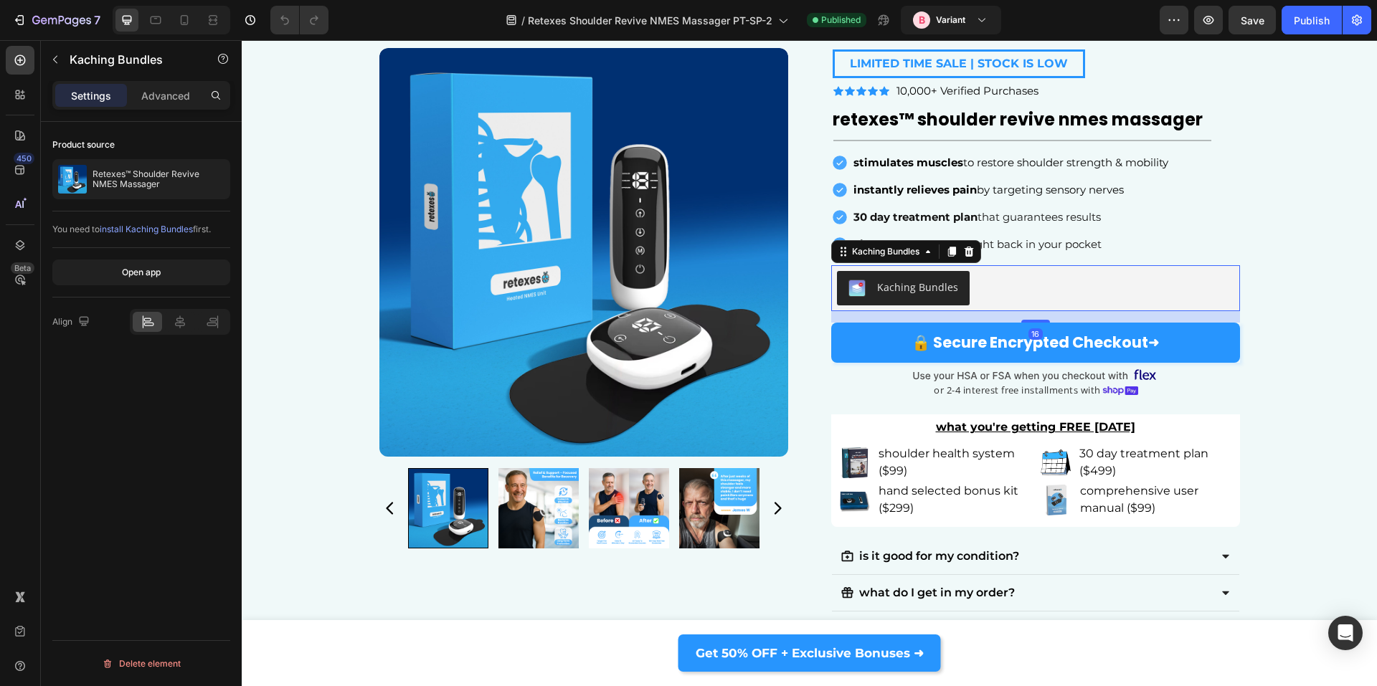
click at [125, 156] on div "Product source" at bounding box center [141, 144] width 178 height 23
click at [168, 199] on div "Product source Retexes™ Shoulder Revive NMES Massager" at bounding box center [141, 167] width 178 height 90
click at [136, 174] on p "Retexes™ Shoulder Revive NMES Massager" at bounding box center [159, 179] width 132 height 20
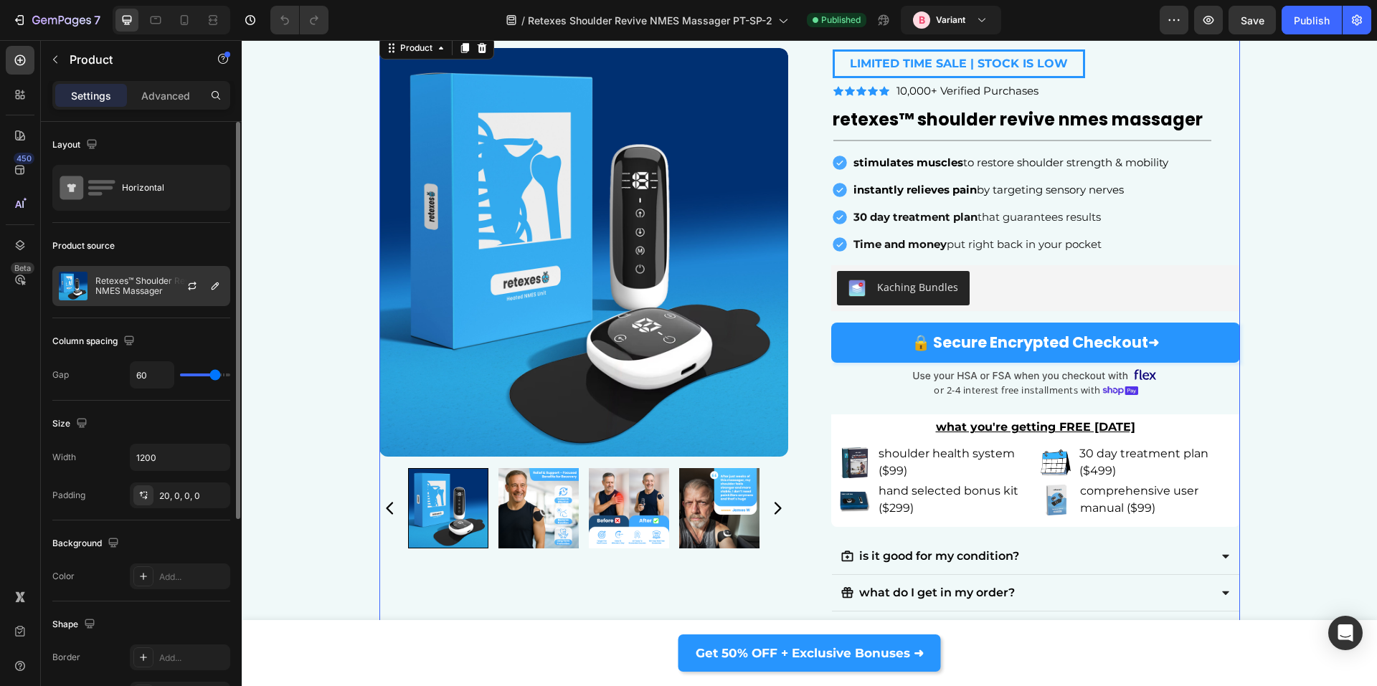
click at [102, 288] on p "Retexes™ Shoulder Revive NMES Massager" at bounding box center [159, 286] width 128 height 20
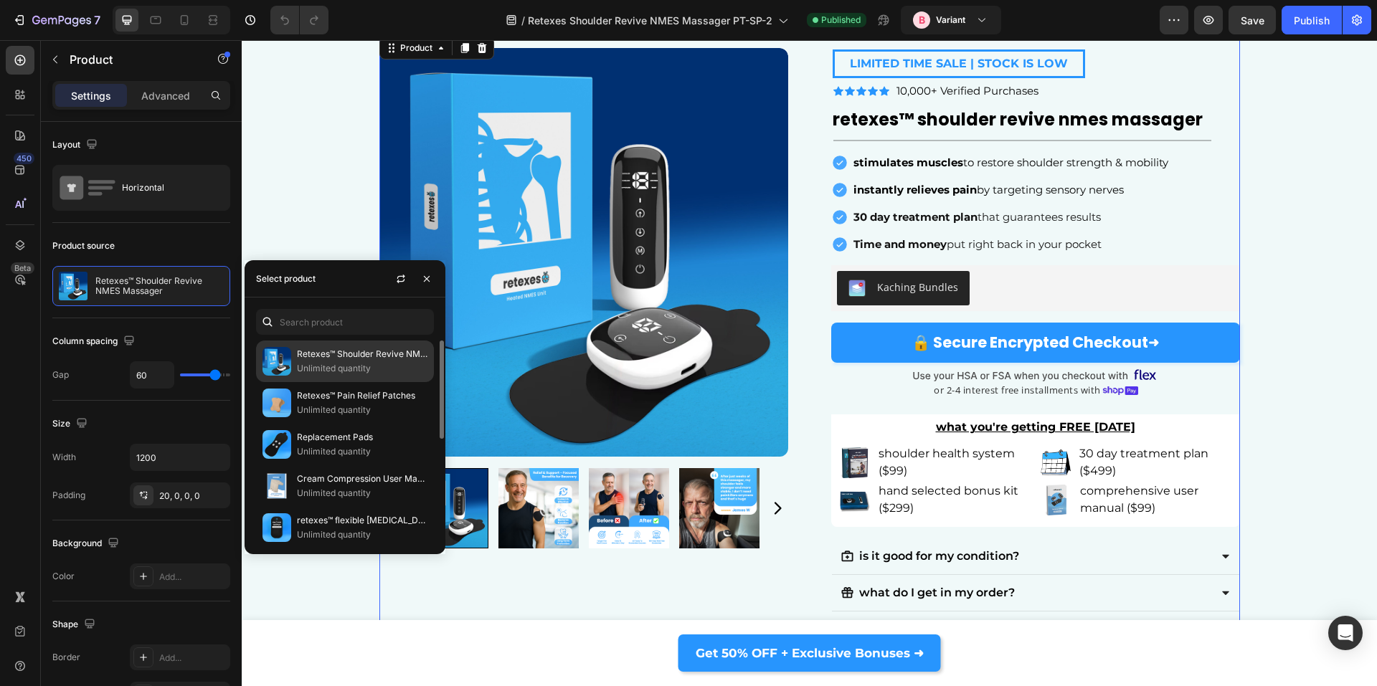
drag, startPoint x: 371, startPoint y: 243, endPoint x: 269, endPoint y: 360, distance: 155.0
click at [269, 360] on img at bounding box center [276, 361] width 29 height 29
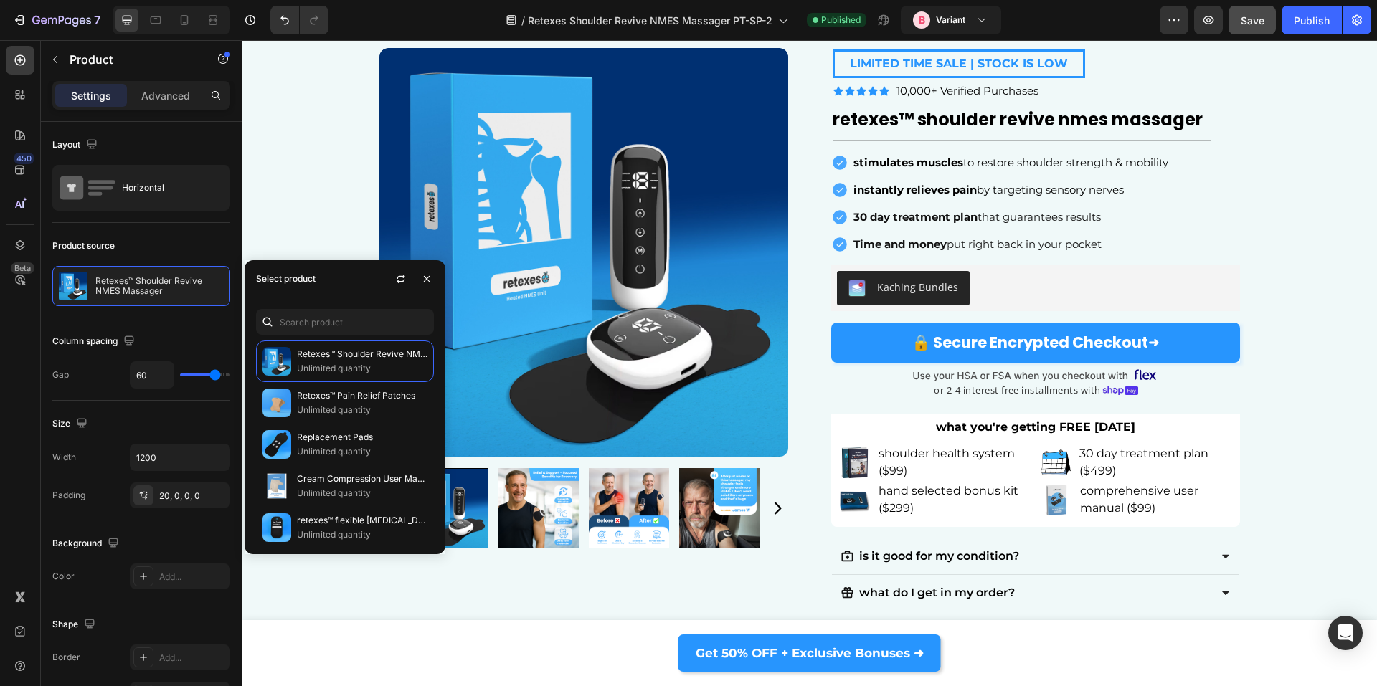
click at [1242, 28] on button "Save" at bounding box center [1251, 20] width 47 height 29
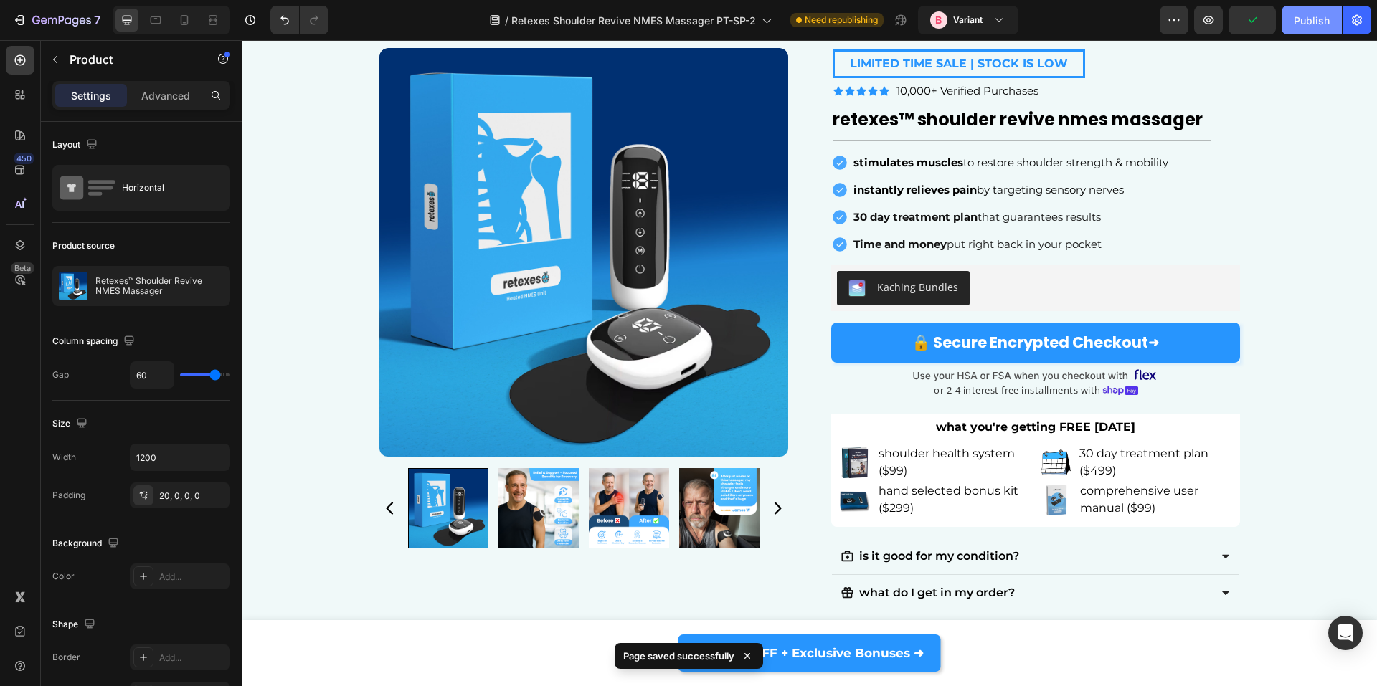
click at [1299, 33] on button "Publish" at bounding box center [1312, 20] width 60 height 29
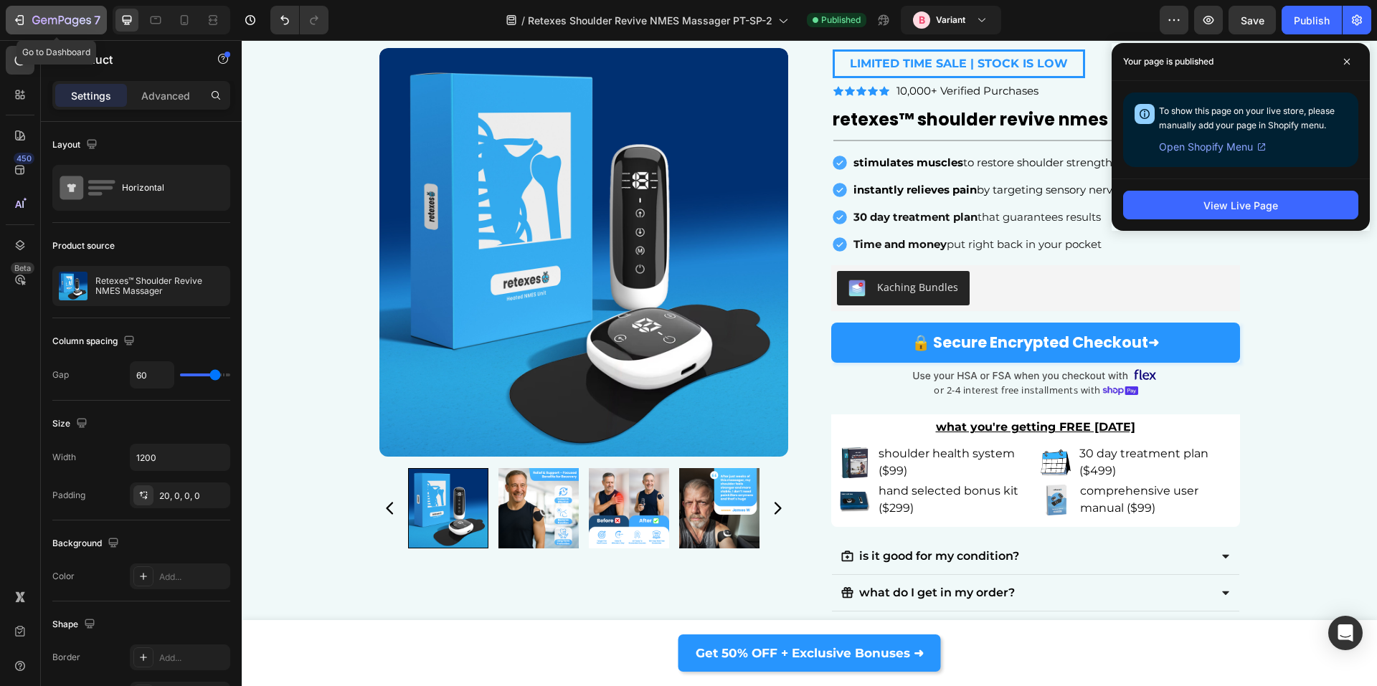
click at [32, 24] on div "7" at bounding box center [56, 19] width 88 height 17
